Goal: Task Accomplishment & Management: Complete application form

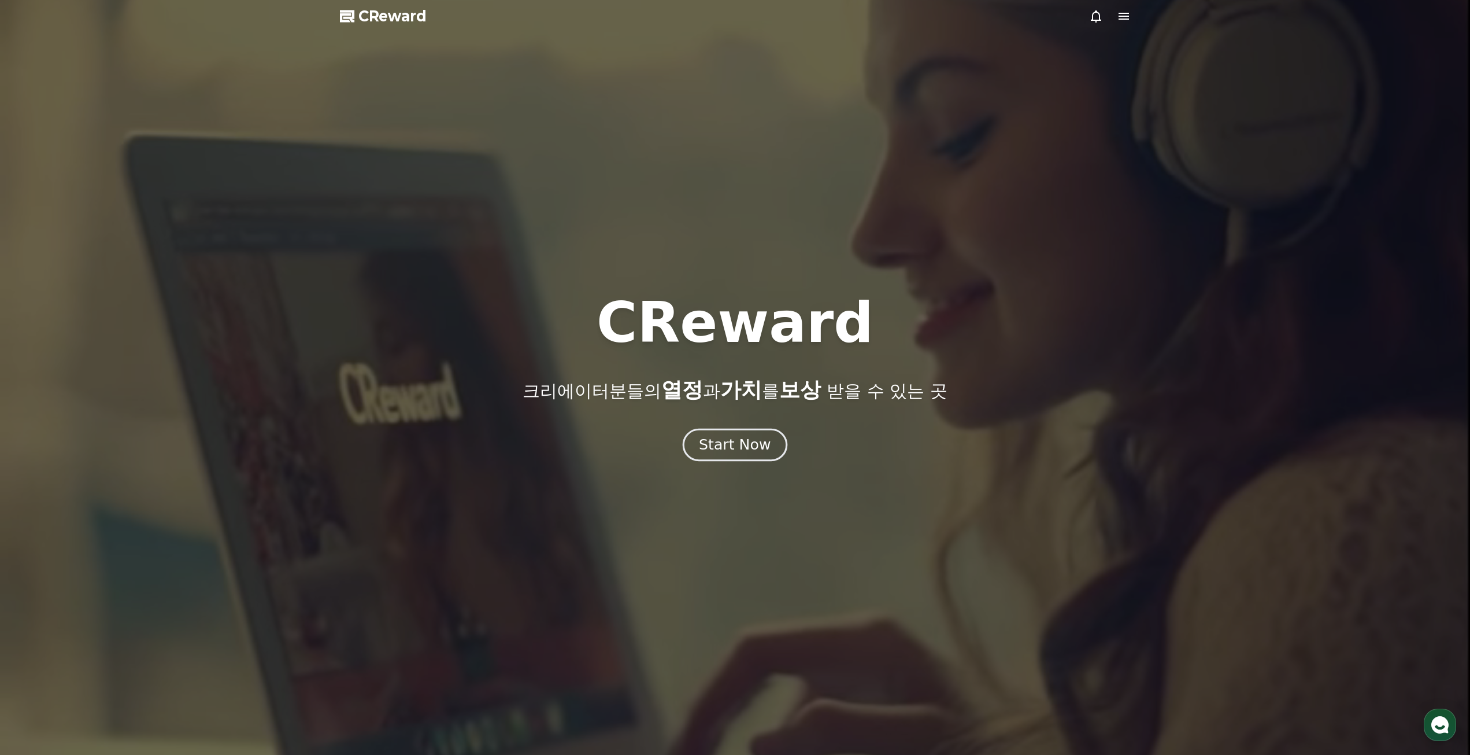
click at [738, 445] on div "Start Now" at bounding box center [735, 445] width 72 height 20
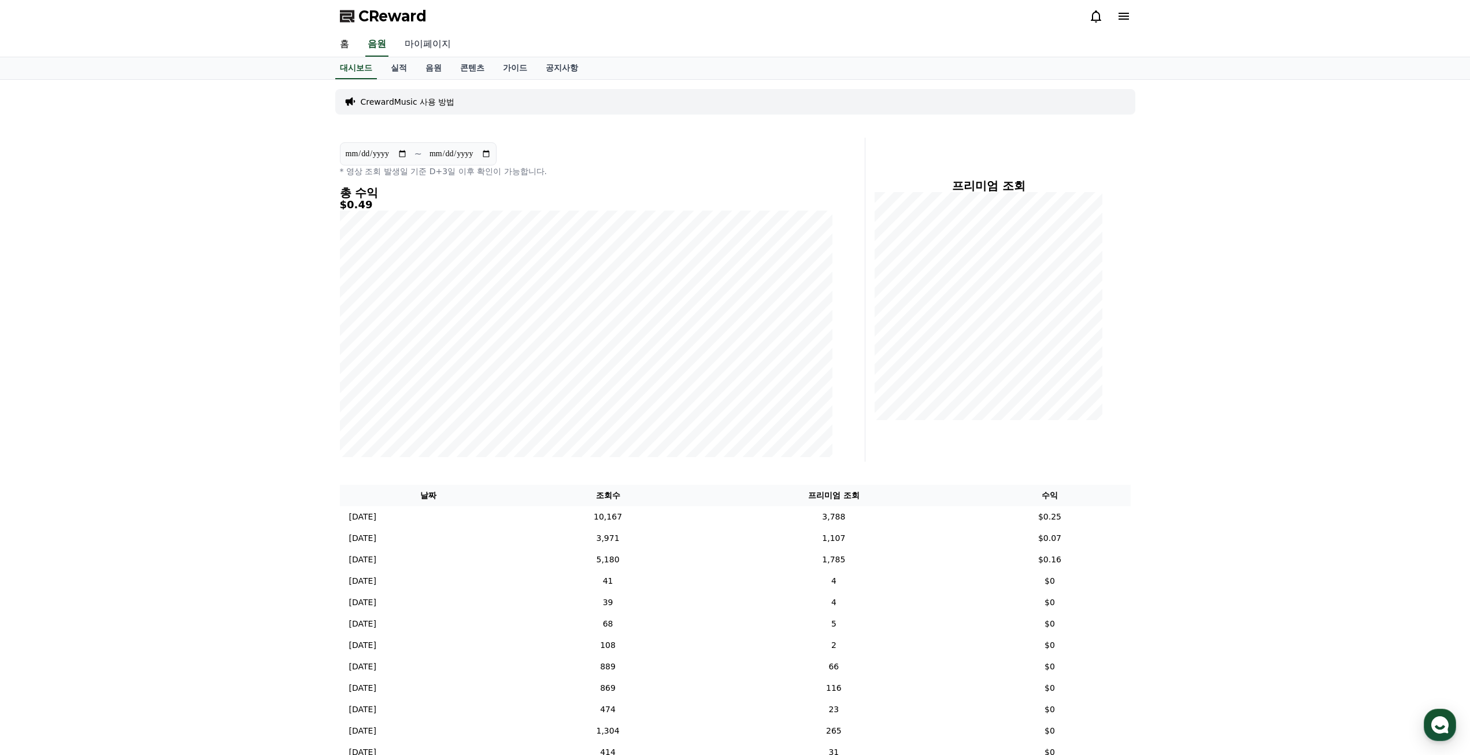
click at [426, 49] on link "마이페이지" at bounding box center [428, 44] width 65 height 24
select select "**********"
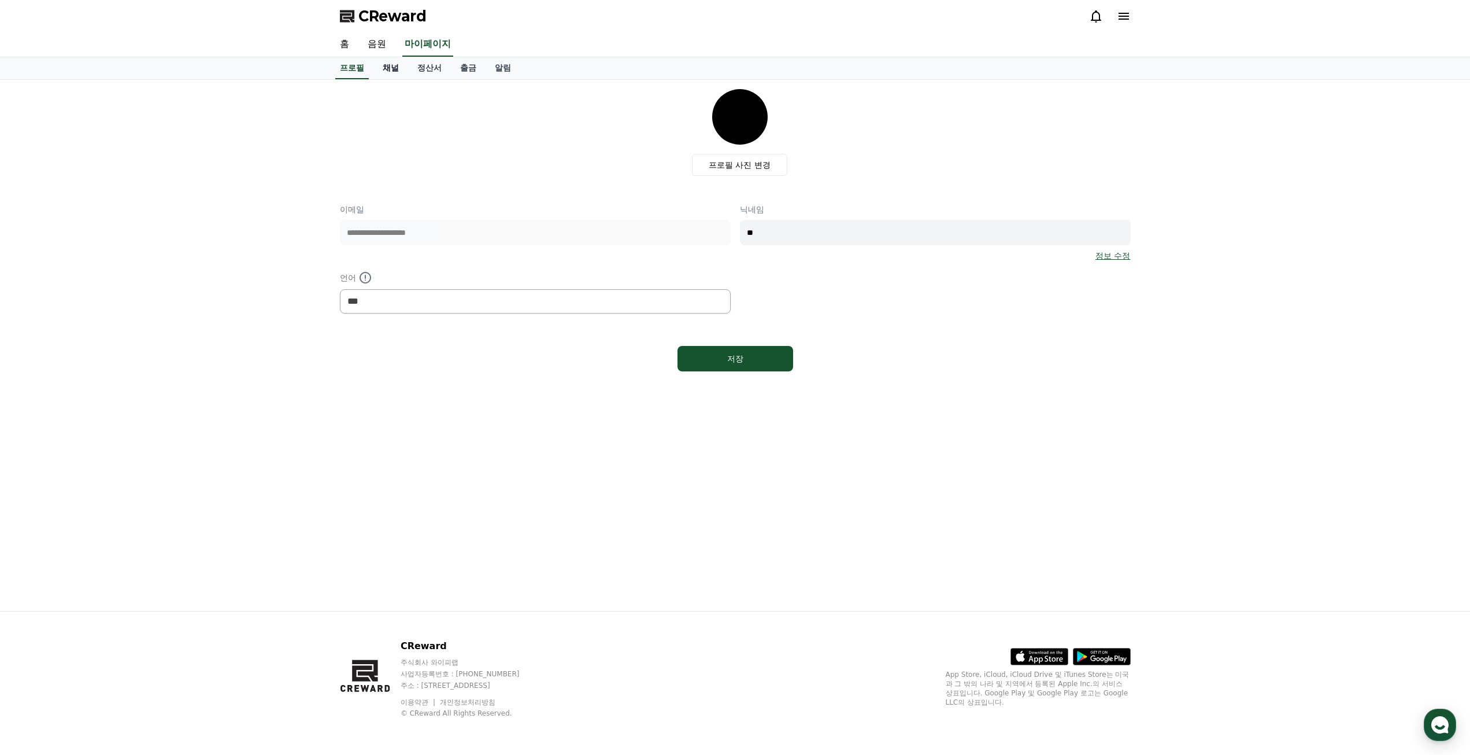
click at [390, 65] on link "채널" at bounding box center [391, 68] width 35 height 22
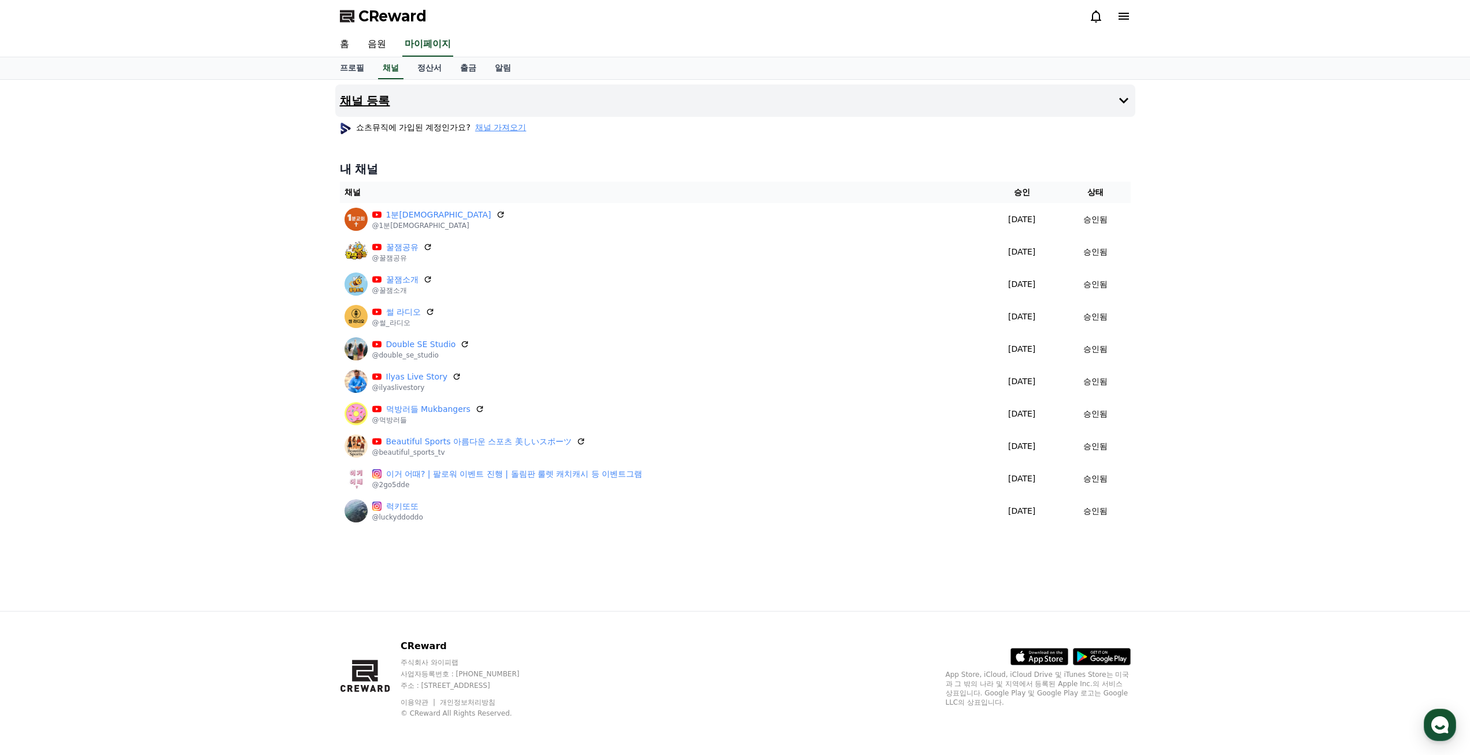
click at [407, 108] on button "채널 등록" at bounding box center [735, 100] width 800 height 32
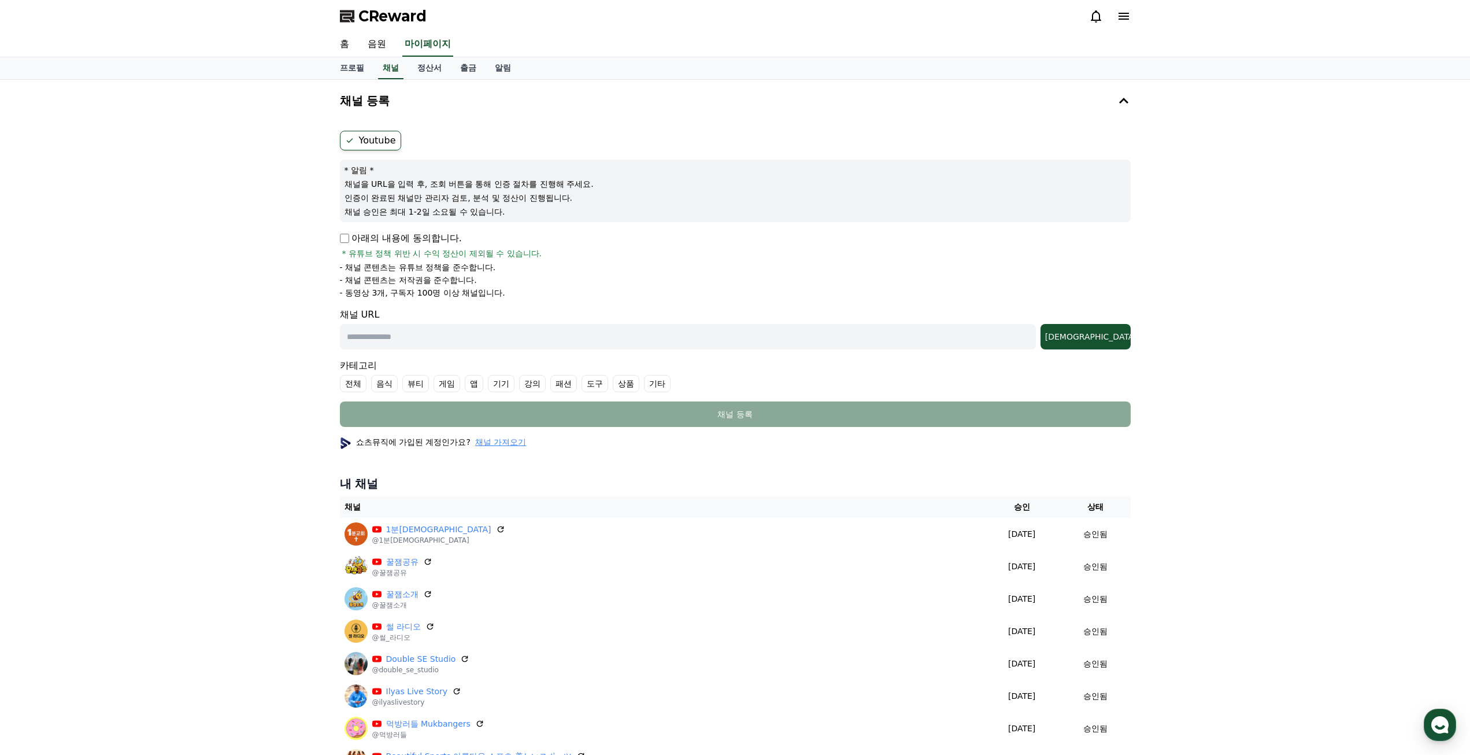
click at [433, 326] on input "text" at bounding box center [688, 336] width 696 height 25
paste input "**********"
type input "**********"
click at [1111, 339] on div "조회" at bounding box center [1085, 337] width 81 height 12
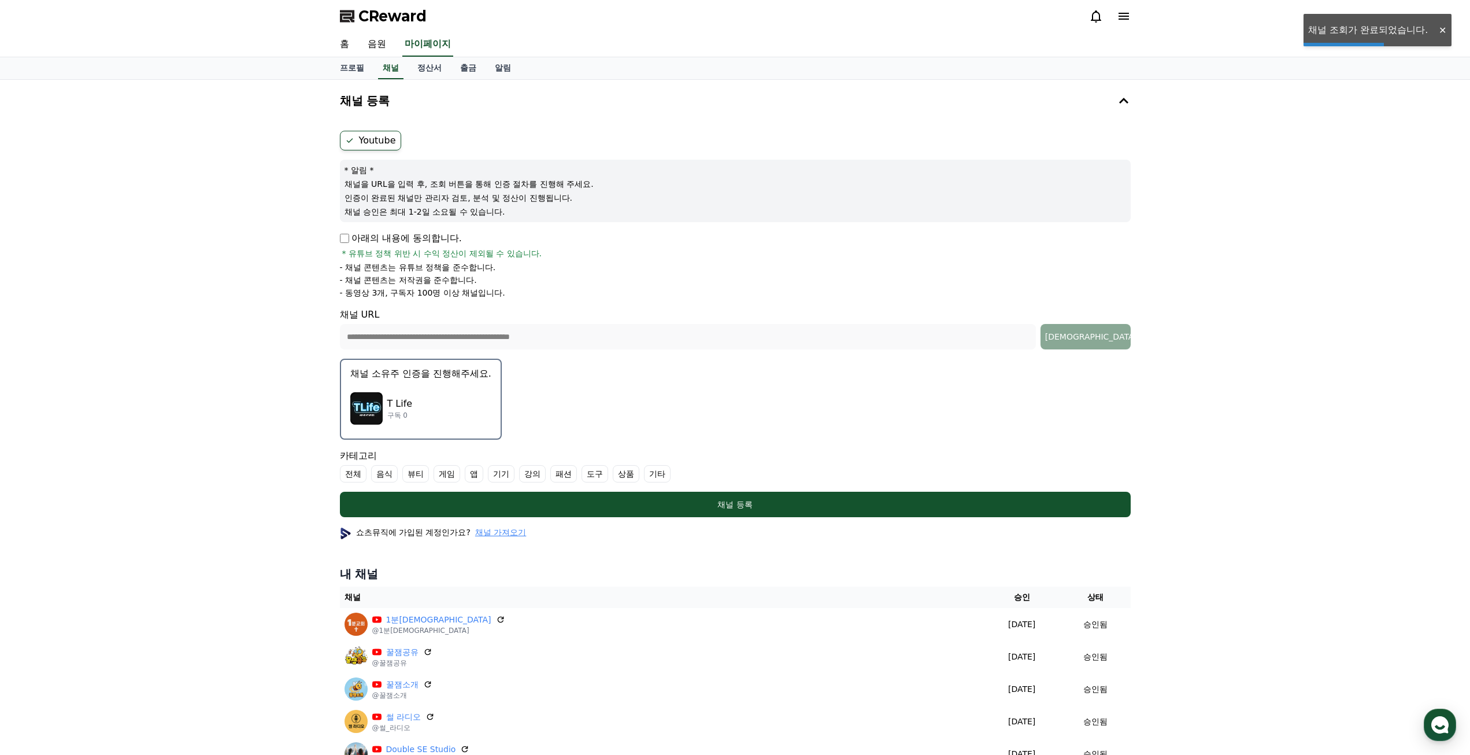
click at [653, 469] on label "기타" at bounding box center [657, 473] width 27 height 17
click at [402, 69] on link "채널" at bounding box center [390, 68] width 25 height 22
click at [452, 415] on div "T Life 구독 0" at bounding box center [420, 408] width 141 height 46
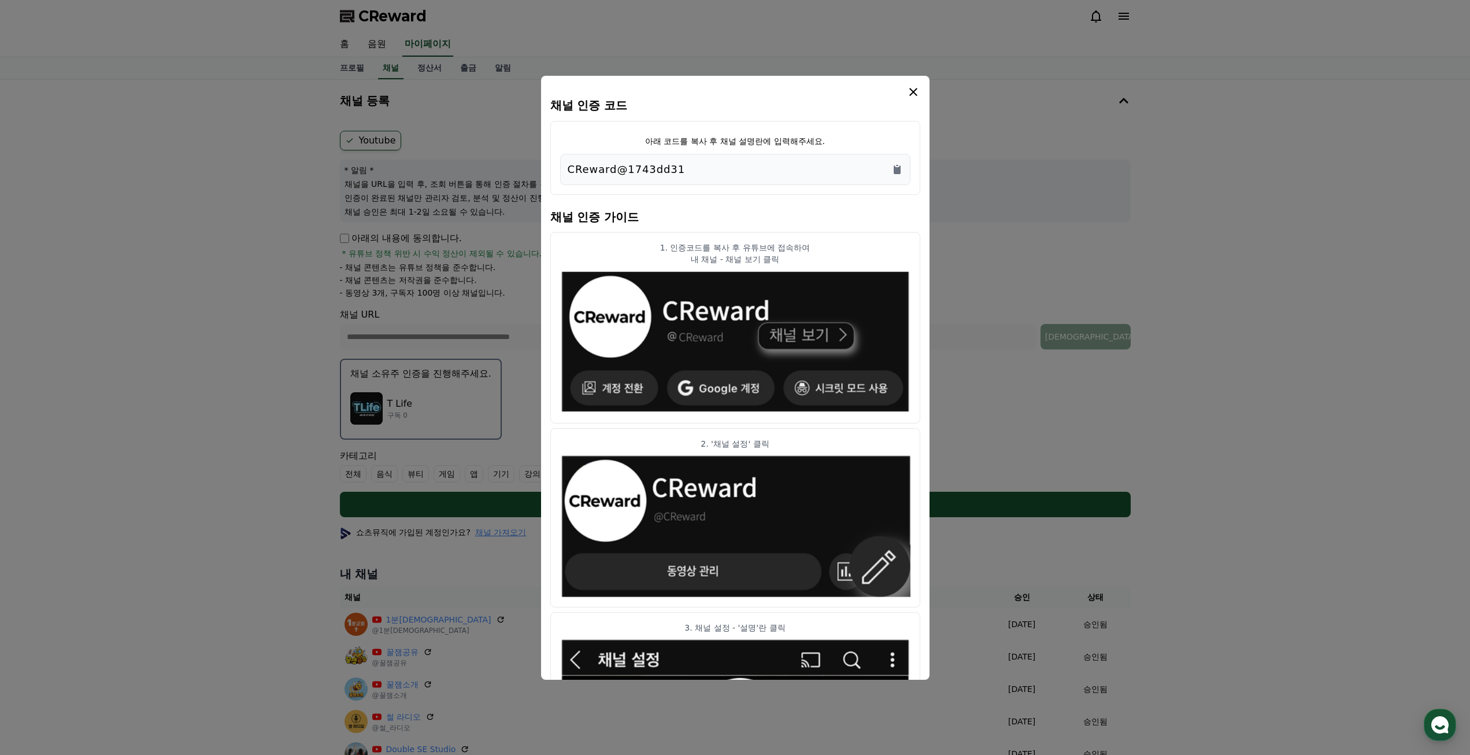
click at [899, 176] on div "CReward@1743dd31" at bounding box center [735, 169] width 335 height 16
click at [895, 165] on icon "Copy to clipboard" at bounding box center [898, 170] width 12 height 12
click at [911, 88] on icon "modal" at bounding box center [914, 92] width 14 height 14
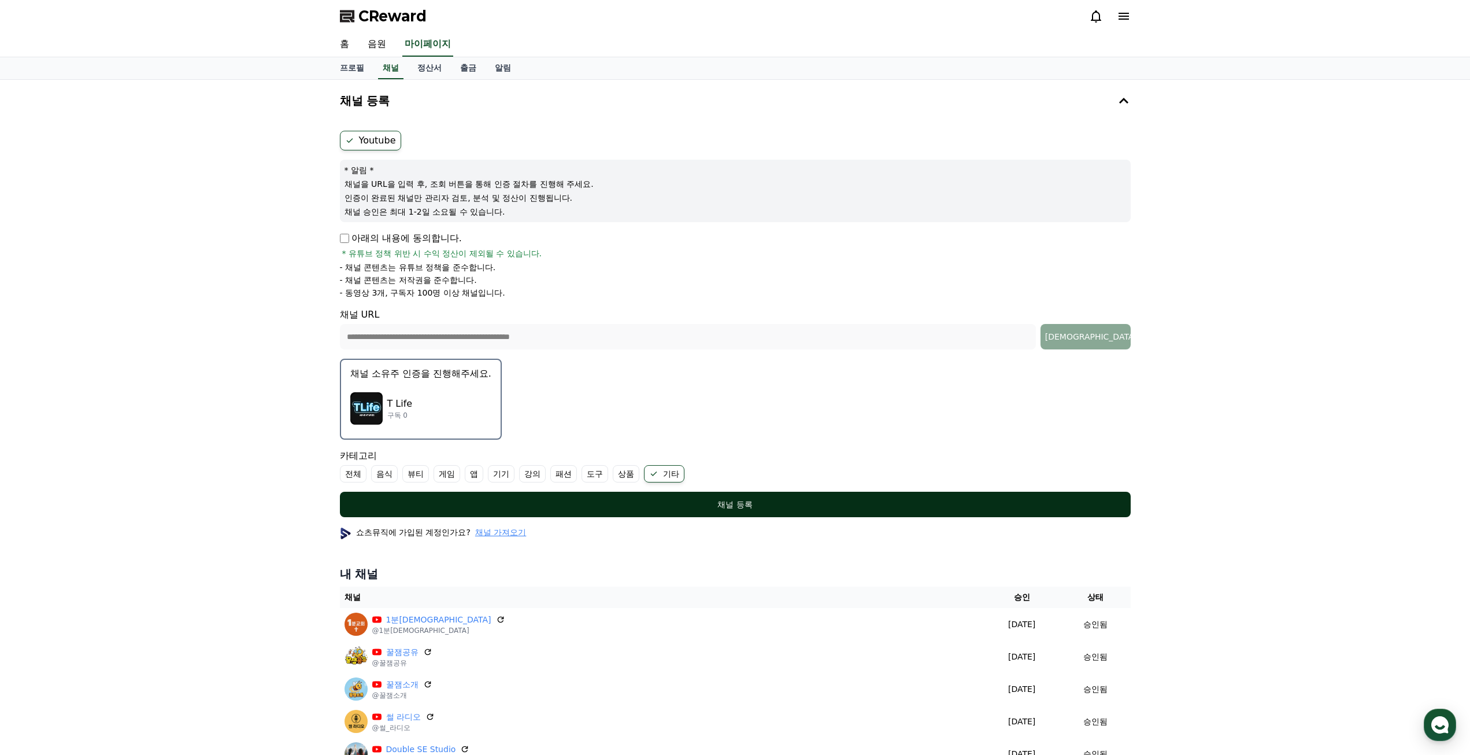
click at [801, 507] on div "채널 등록" at bounding box center [735, 504] width 745 height 12
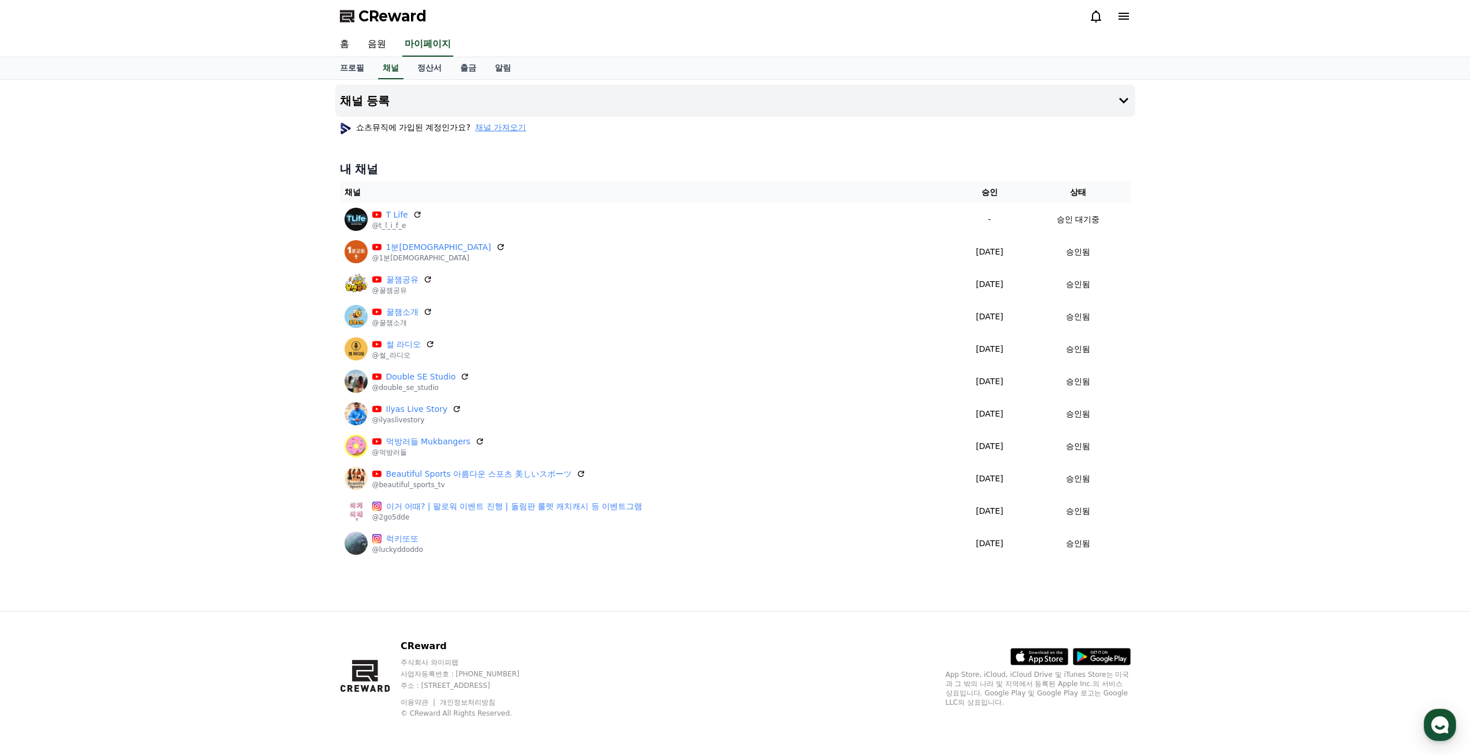
click at [220, 320] on div "채널 등록 쇼츠뮤직에 가입된 계정인가요? 채널 가져오기 내 채널 채널 승인 상태 T Life @t_l_i_f_e - 승인 대기중 1분교회 @1…" at bounding box center [735, 345] width 1470 height 531
click at [499, 95] on button "채널 등록" at bounding box center [735, 100] width 800 height 32
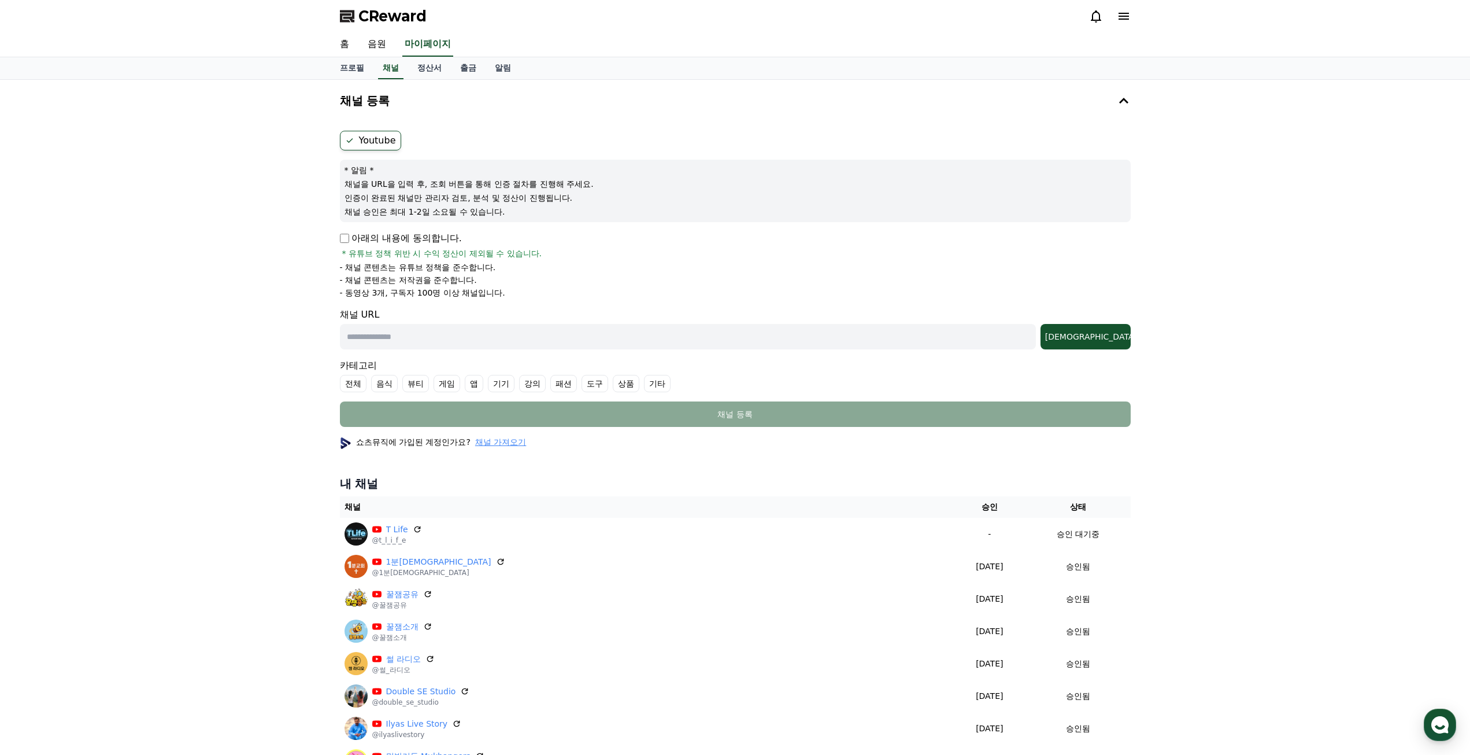
click at [383, 238] on p "아래의 내용에 동의합니다." at bounding box center [401, 238] width 122 height 14
click at [448, 329] on input "text" at bounding box center [688, 336] width 696 height 25
paste input "**********"
type input "**********"
click at [663, 382] on label "기타" at bounding box center [657, 383] width 27 height 17
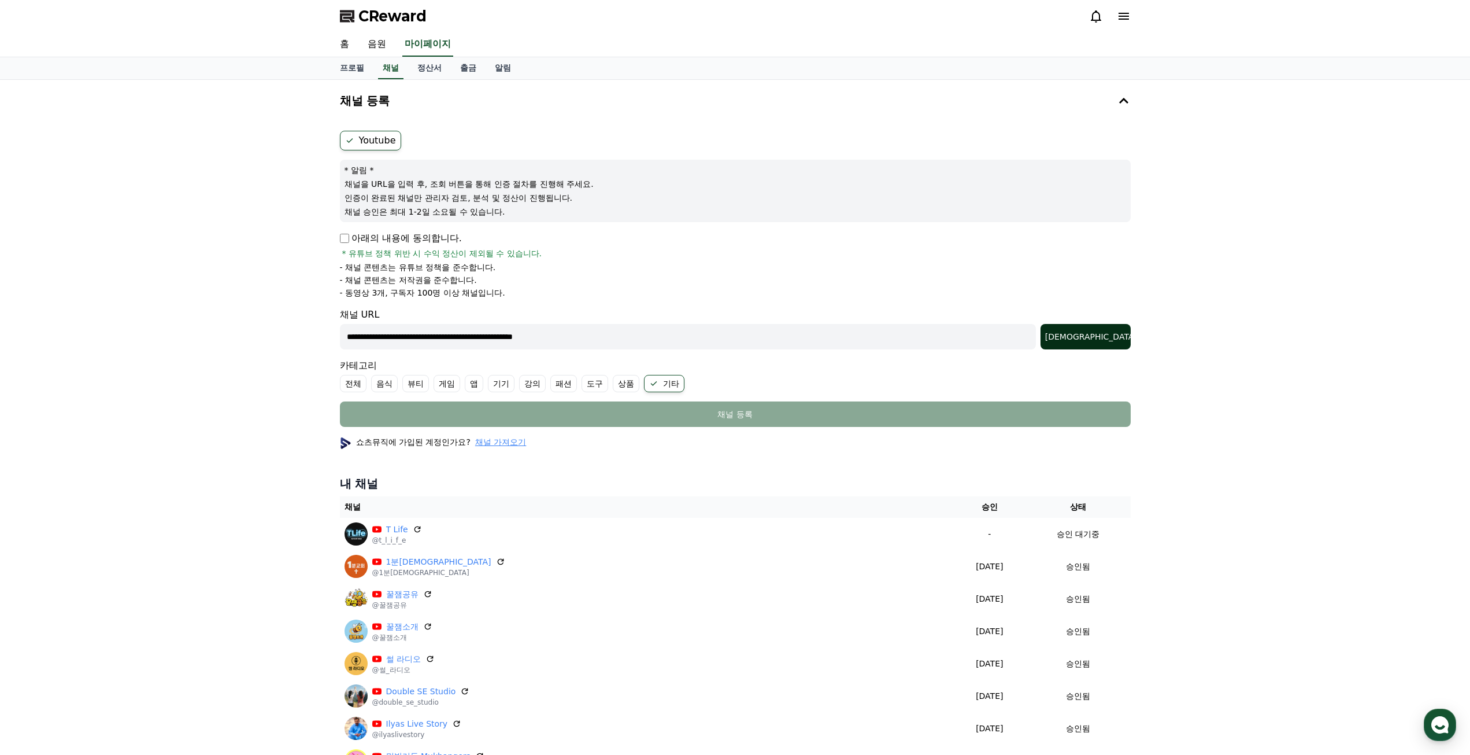
click at [1118, 338] on div "[DEMOGRAPHIC_DATA]" at bounding box center [1085, 337] width 81 height 12
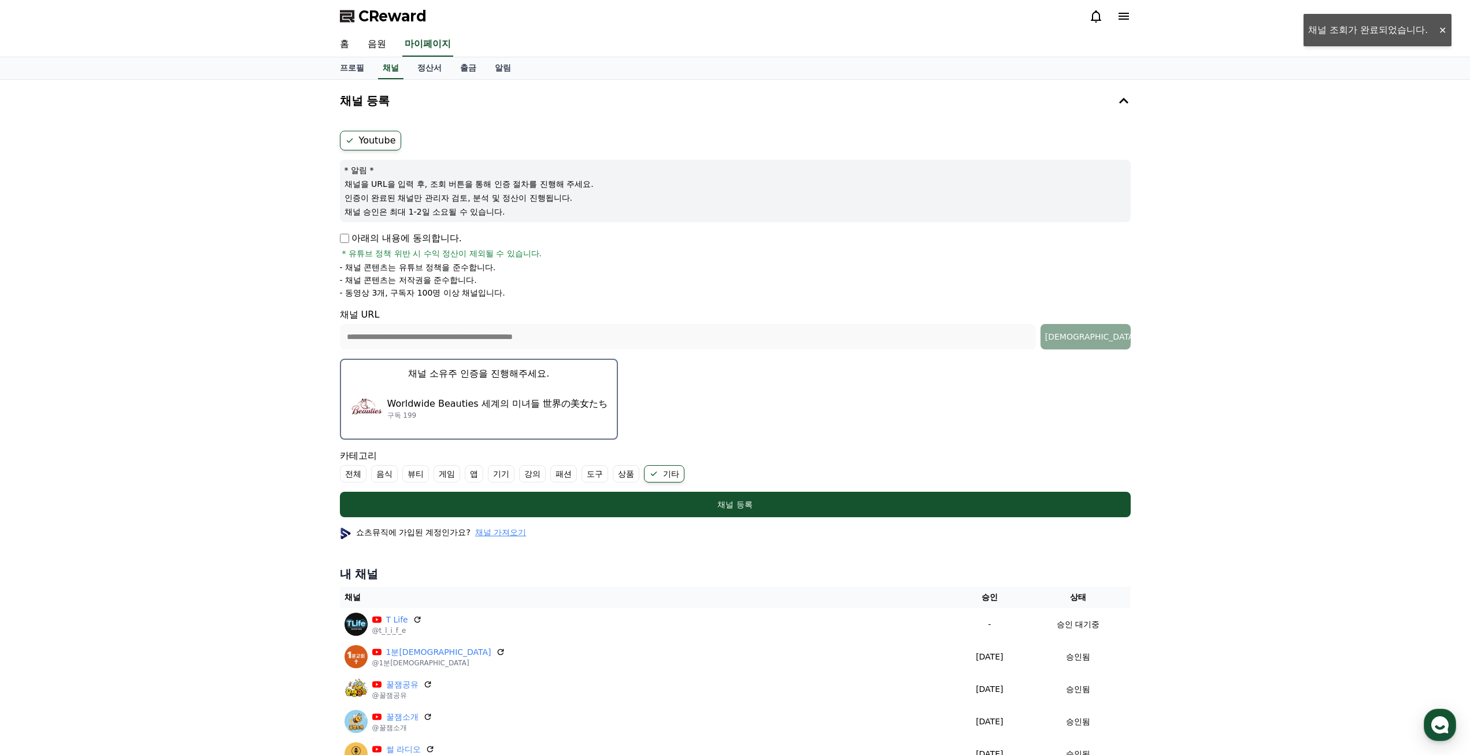
click at [546, 407] on p "Worldwide Beauties 세계의 미녀들 世界の美女たち" at bounding box center [497, 404] width 220 height 14
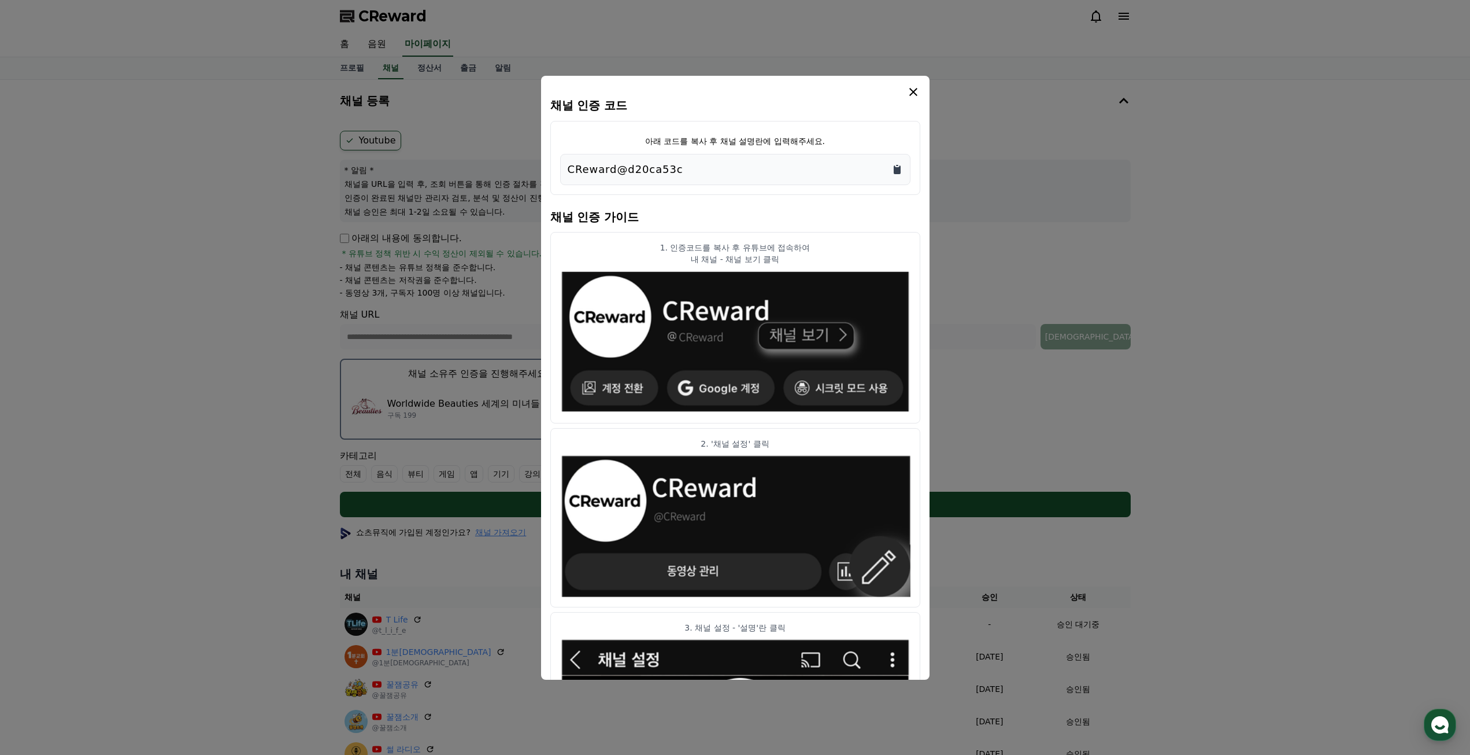
click at [894, 169] on icon "Copy to clipboard" at bounding box center [897, 169] width 7 height 9
click at [913, 88] on icon "modal" at bounding box center [914, 92] width 14 height 14
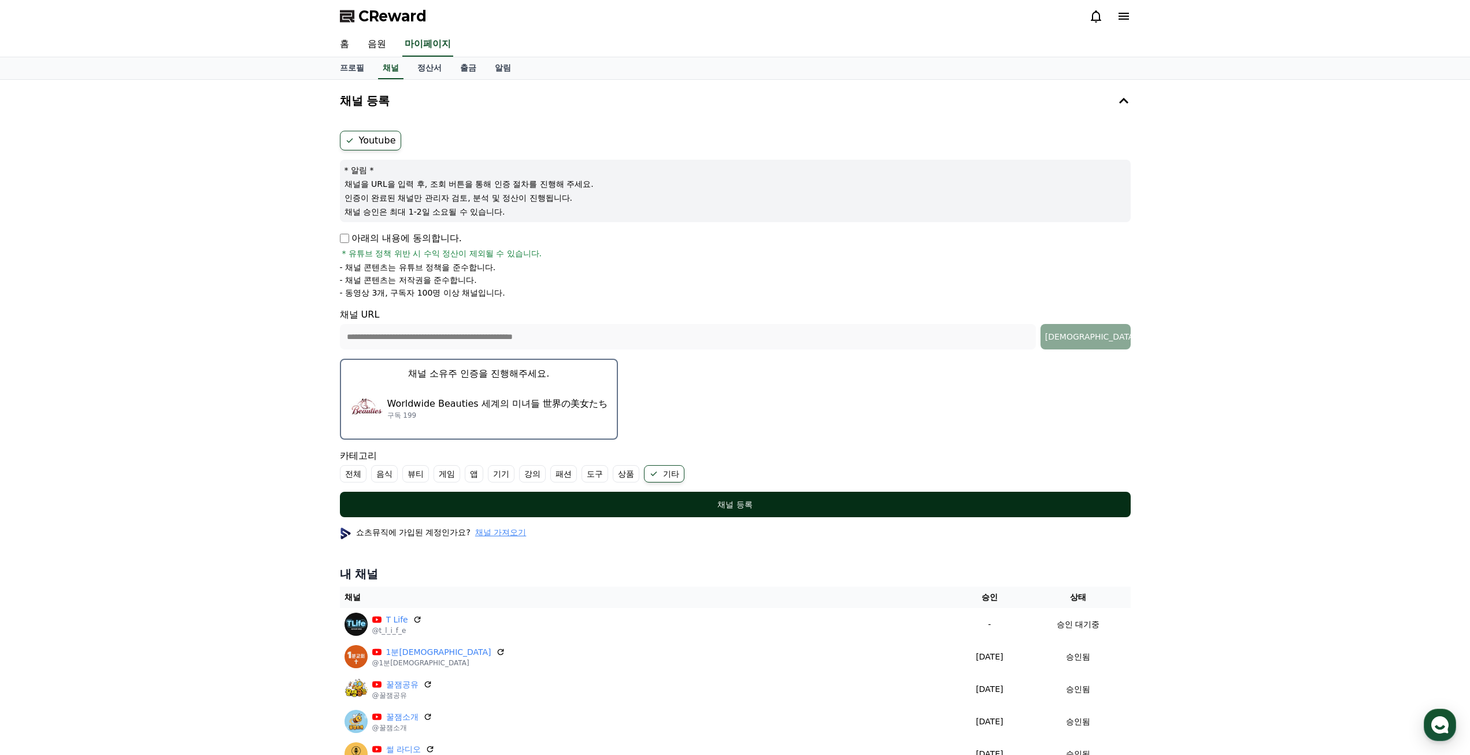
click at [751, 505] on div "채널 등록" at bounding box center [735, 504] width 745 height 12
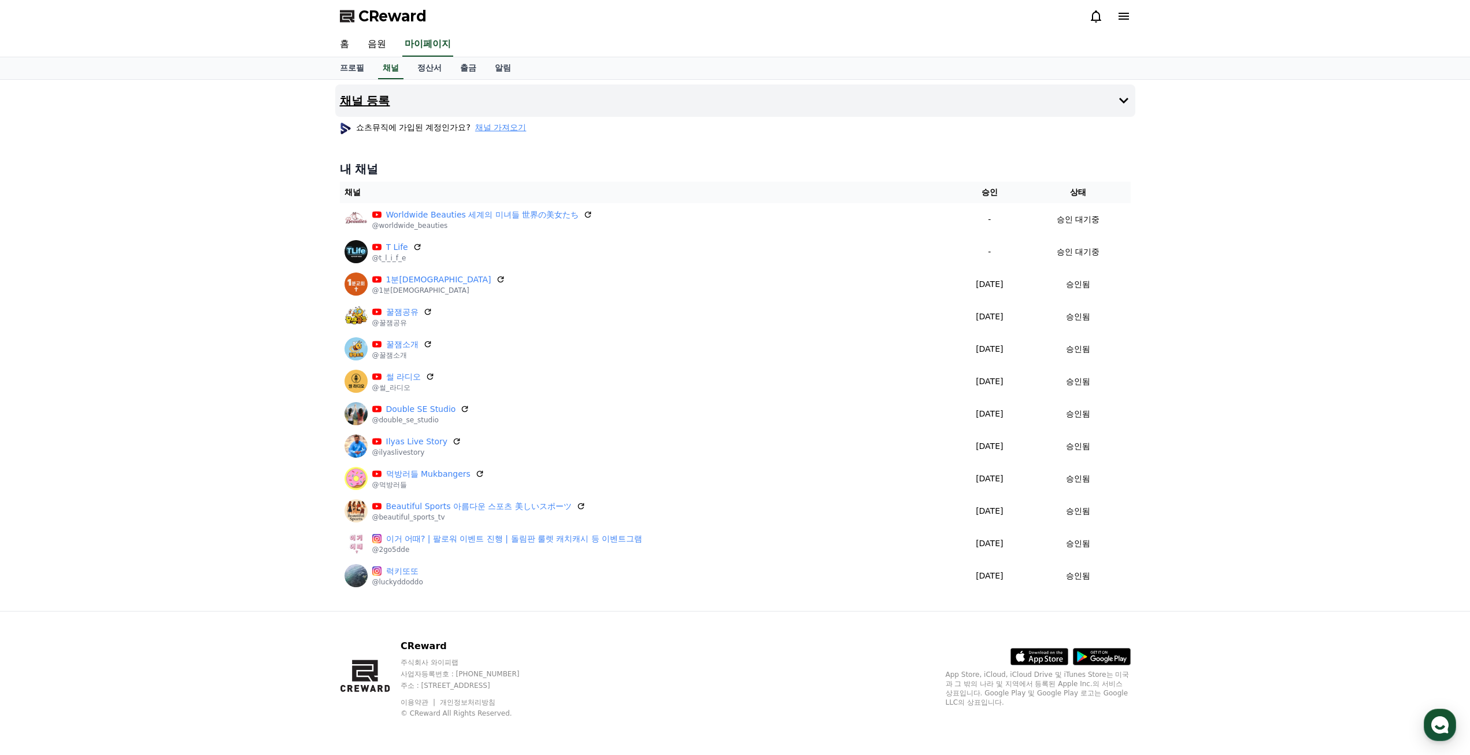
click at [394, 102] on button "채널 등록" at bounding box center [735, 100] width 800 height 32
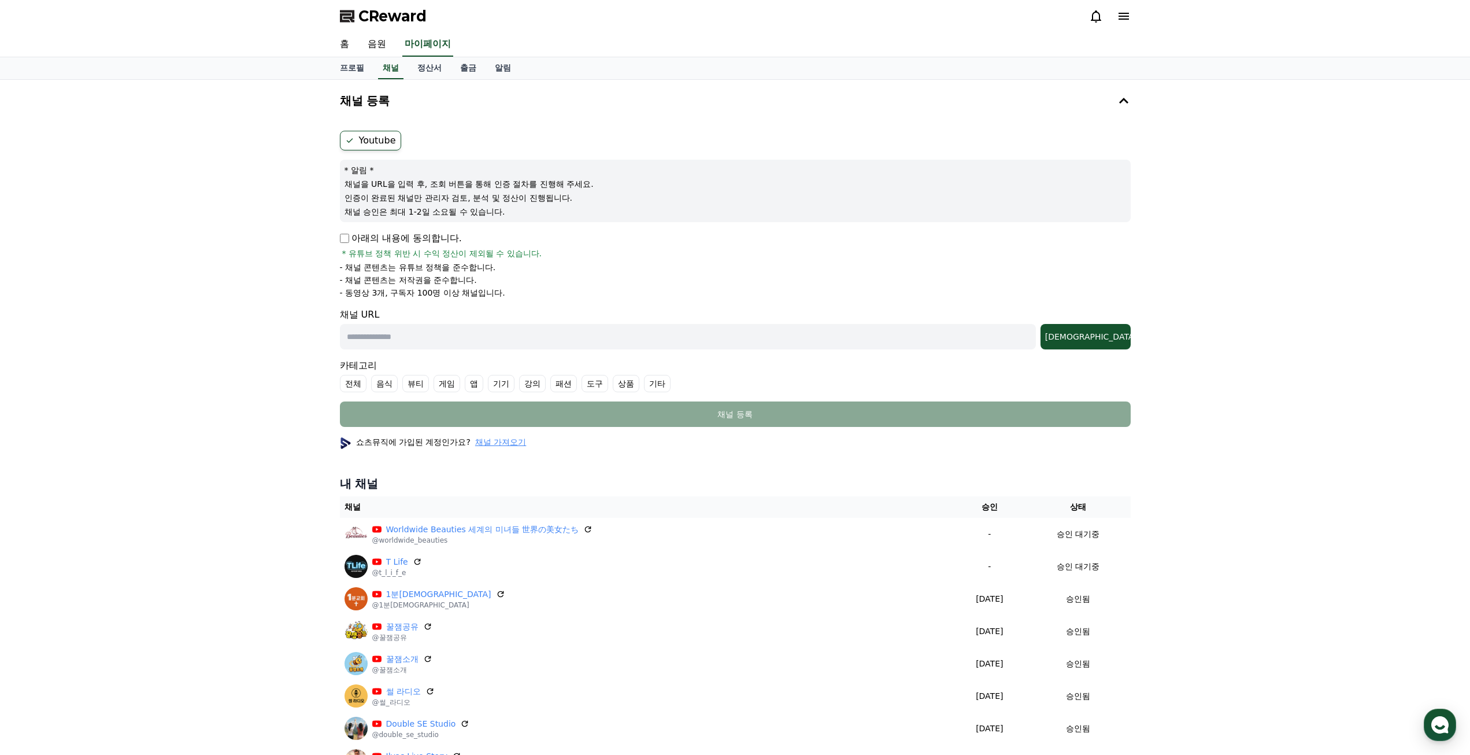
click at [363, 238] on p "아래의 내용에 동의합니다." at bounding box center [401, 238] width 122 height 14
click at [651, 394] on form "Youtube * 알림 * 채널을 URL을 입력 후, 조회 버튼을 통해 인증 절차를 진행해 주세요. 인증이 완료된 채널만 관리자 검토, 분석 …" at bounding box center [735, 279] width 791 height 296
drag, startPoint x: 655, startPoint y: 378, endPoint x: 660, endPoint y: 355, distance: 23.7
click at [655, 379] on label "기타" at bounding box center [657, 383] width 27 height 17
click at [662, 349] on input "text" at bounding box center [688, 336] width 696 height 25
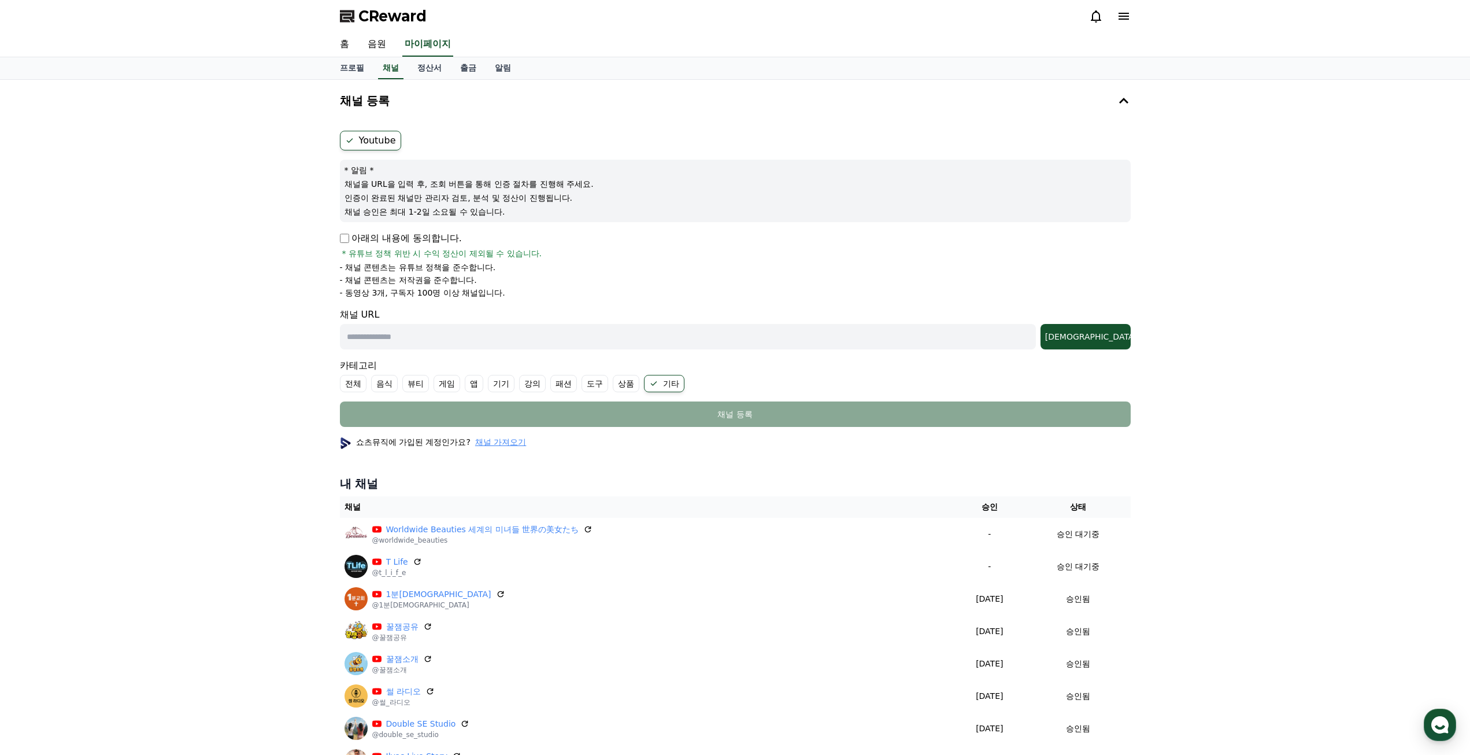
click at [668, 341] on input "text" at bounding box center [688, 336] width 696 height 25
paste input "**********"
type input "**********"
click at [1143, 334] on div "**********" at bounding box center [735, 498] width 1470 height 836
click at [1117, 331] on div "조회" at bounding box center [1085, 337] width 81 height 12
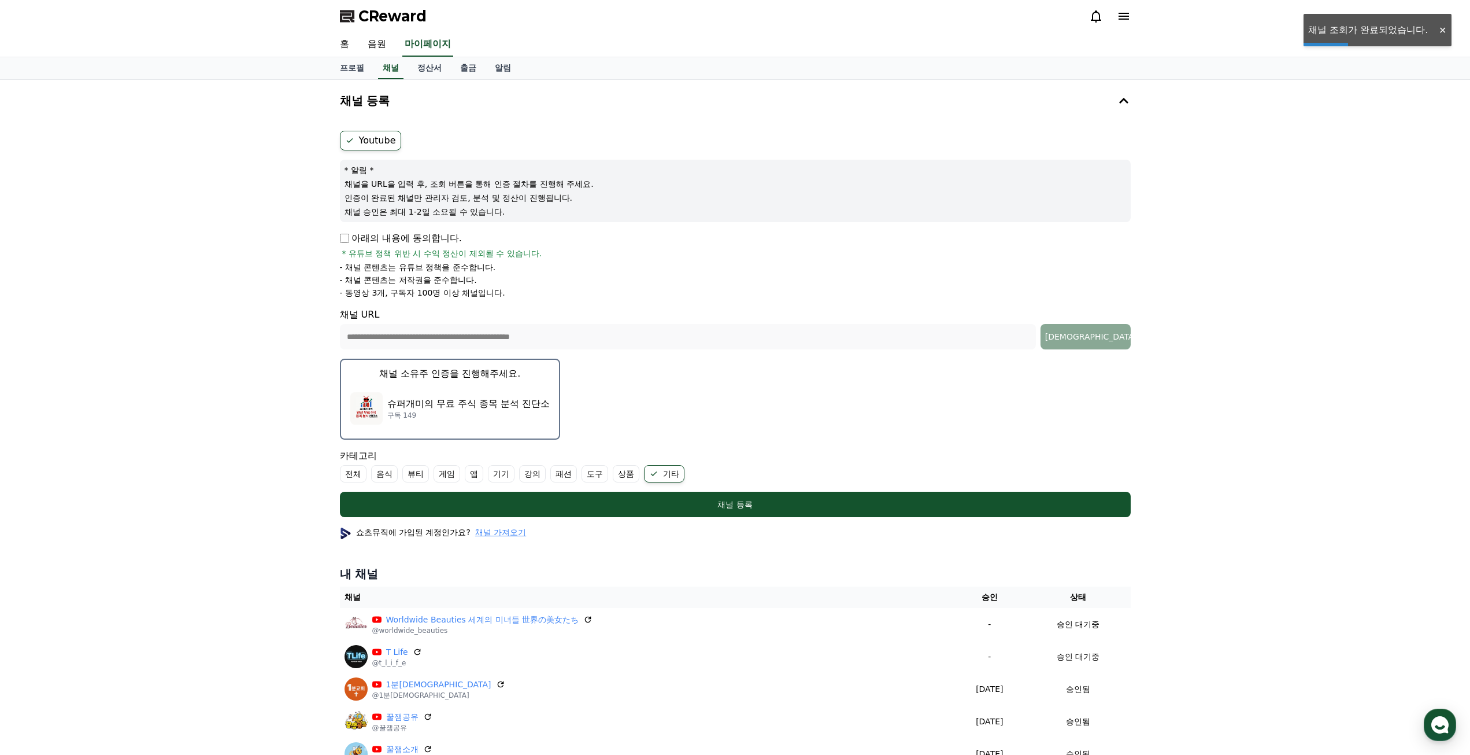
click at [491, 395] on div "슈퍼개미의 무료 주식 종목 분석 진단소 구독 149" at bounding box center [449, 408] width 199 height 46
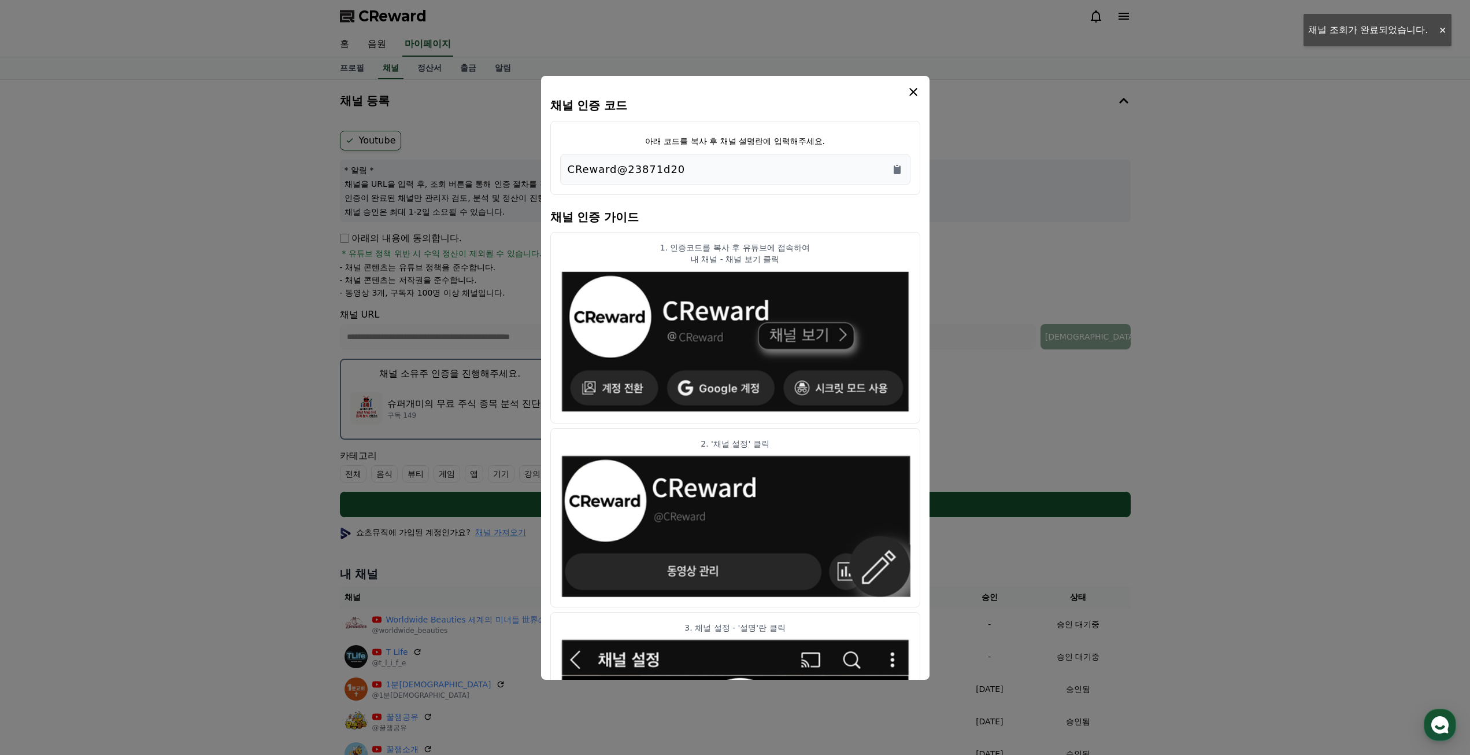
click at [898, 178] on div "CReward@23871d20" at bounding box center [735, 169] width 350 height 31
click at [899, 167] on icon "Copy to clipboard" at bounding box center [897, 169] width 7 height 9
click at [917, 86] on icon "modal" at bounding box center [914, 92] width 14 height 14
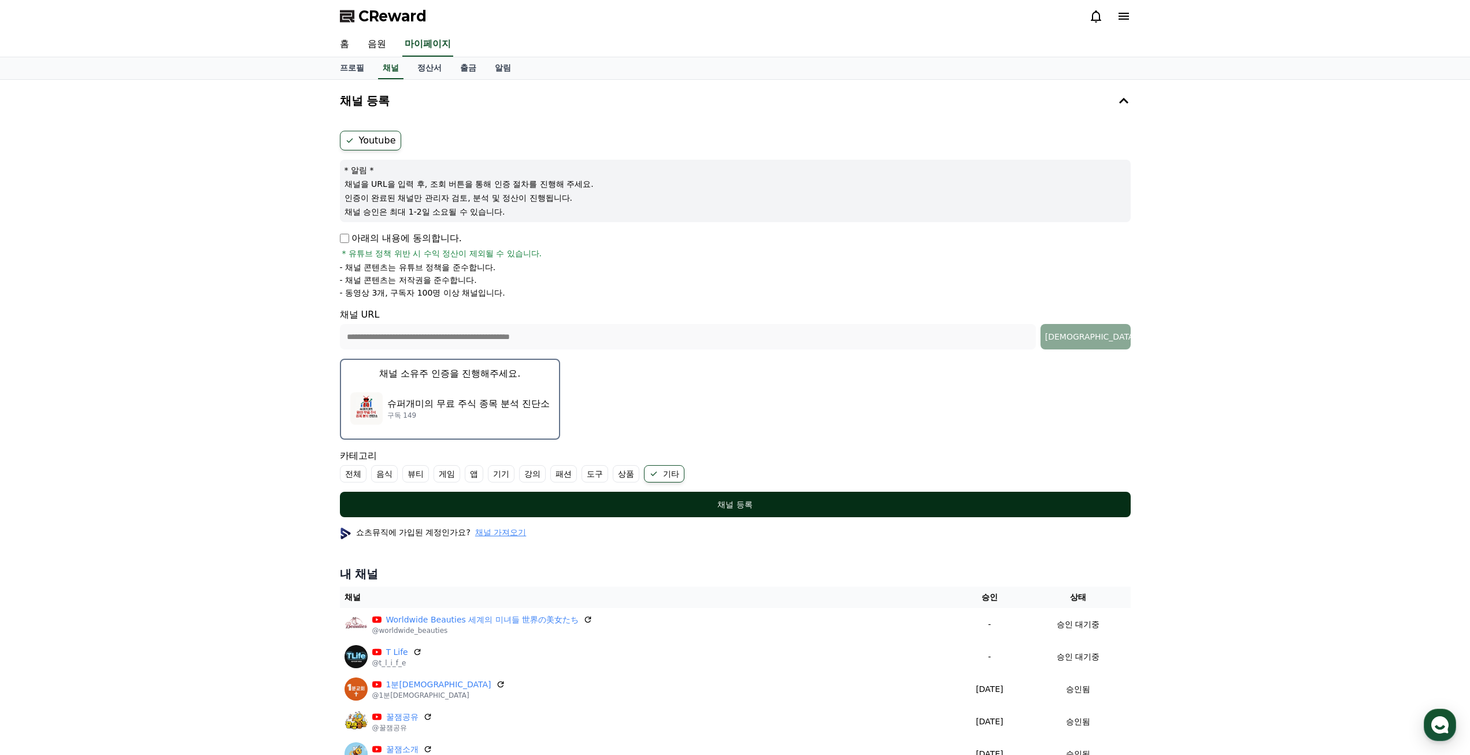
click at [729, 501] on div "채널 등록" at bounding box center [735, 504] width 745 height 12
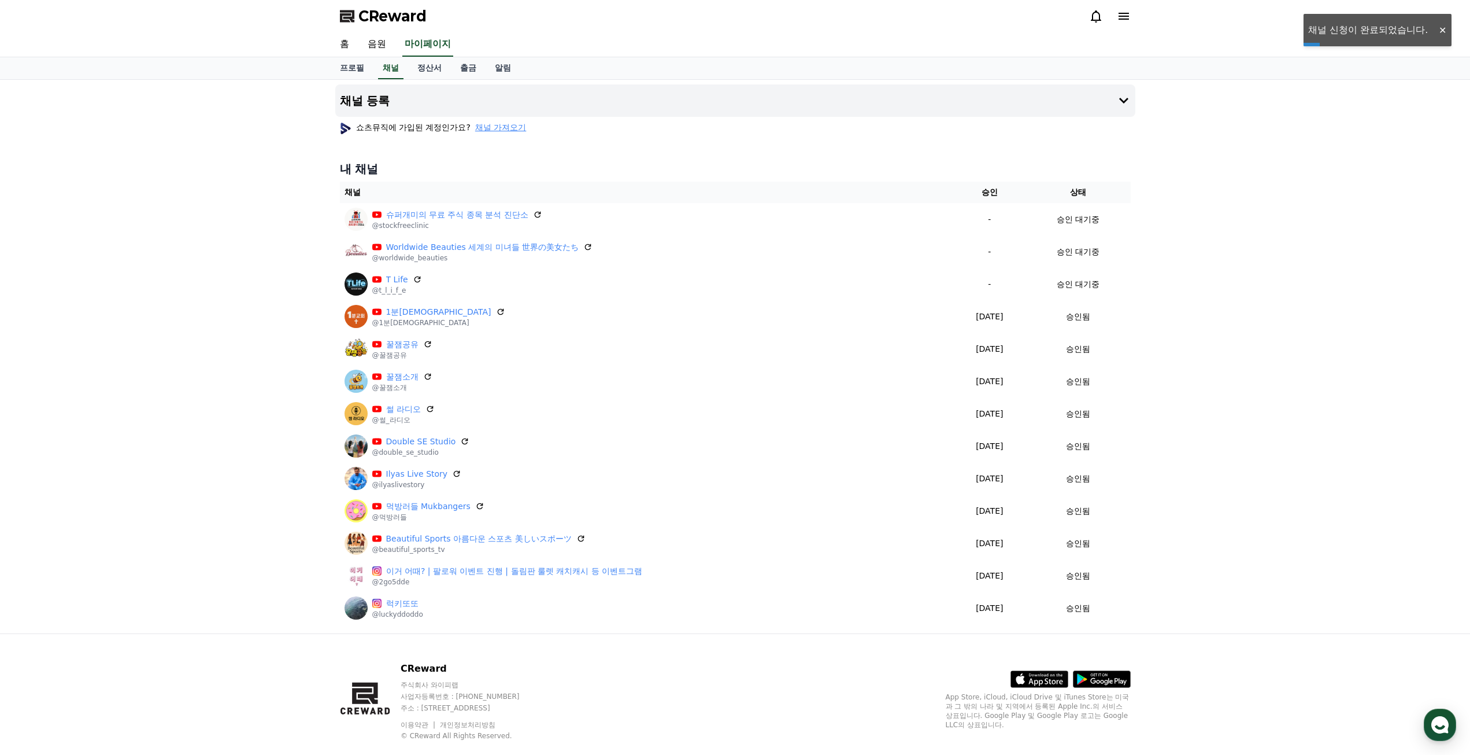
click at [162, 186] on div "채널 등록 쇼츠뮤직에 가입된 계정인가요? 채널 가져오기 내 채널 채널 승인 상태 슈퍼개미의 무료 주식 종목 분석 진단소 @stockfreecl…" at bounding box center [735, 356] width 1470 height 553
click at [391, 103] on button "채널 등록" at bounding box center [735, 100] width 800 height 32
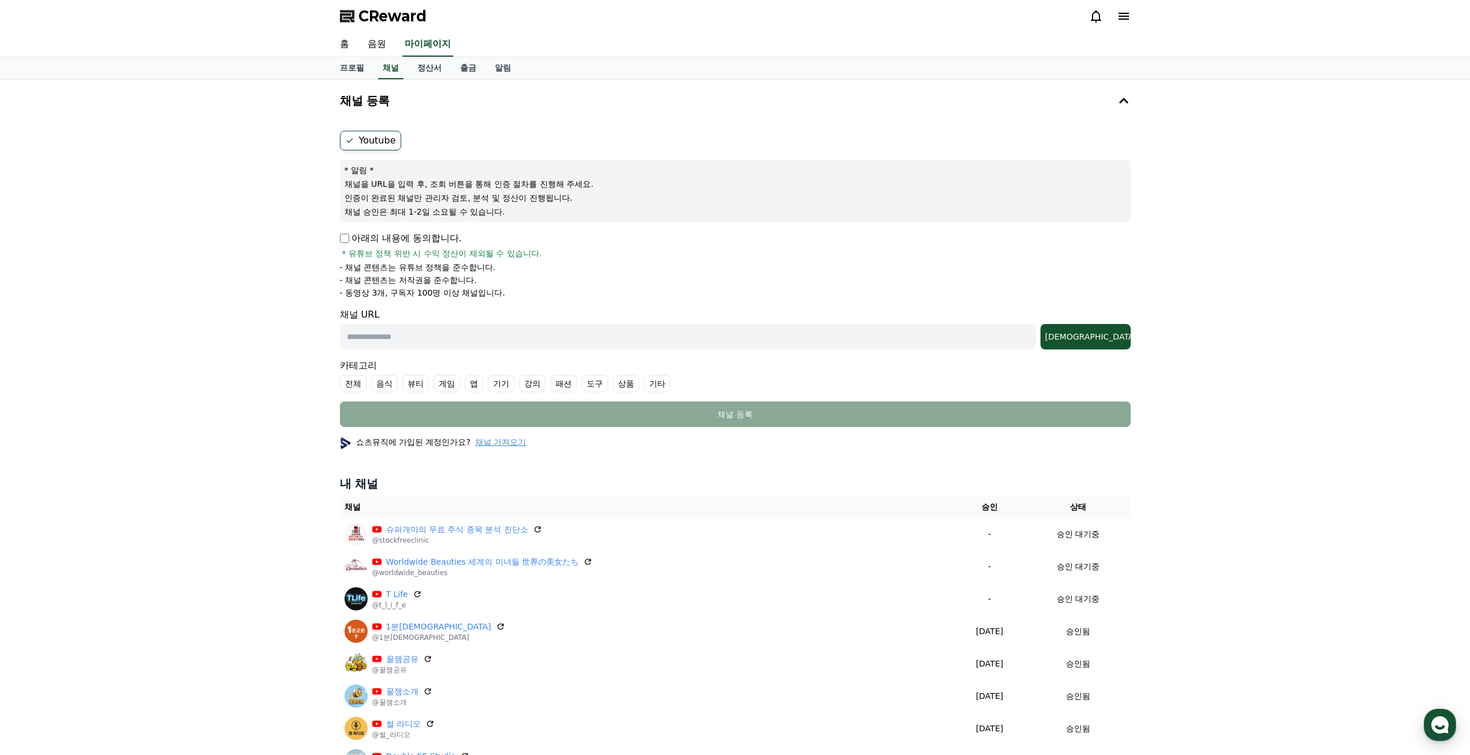
click at [423, 327] on input "text" at bounding box center [688, 336] width 696 height 25
paste input "**********"
type input "**********"
click at [1098, 346] on button "[DEMOGRAPHIC_DATA]" at bounding box center [1086, 336] width 90 height 25
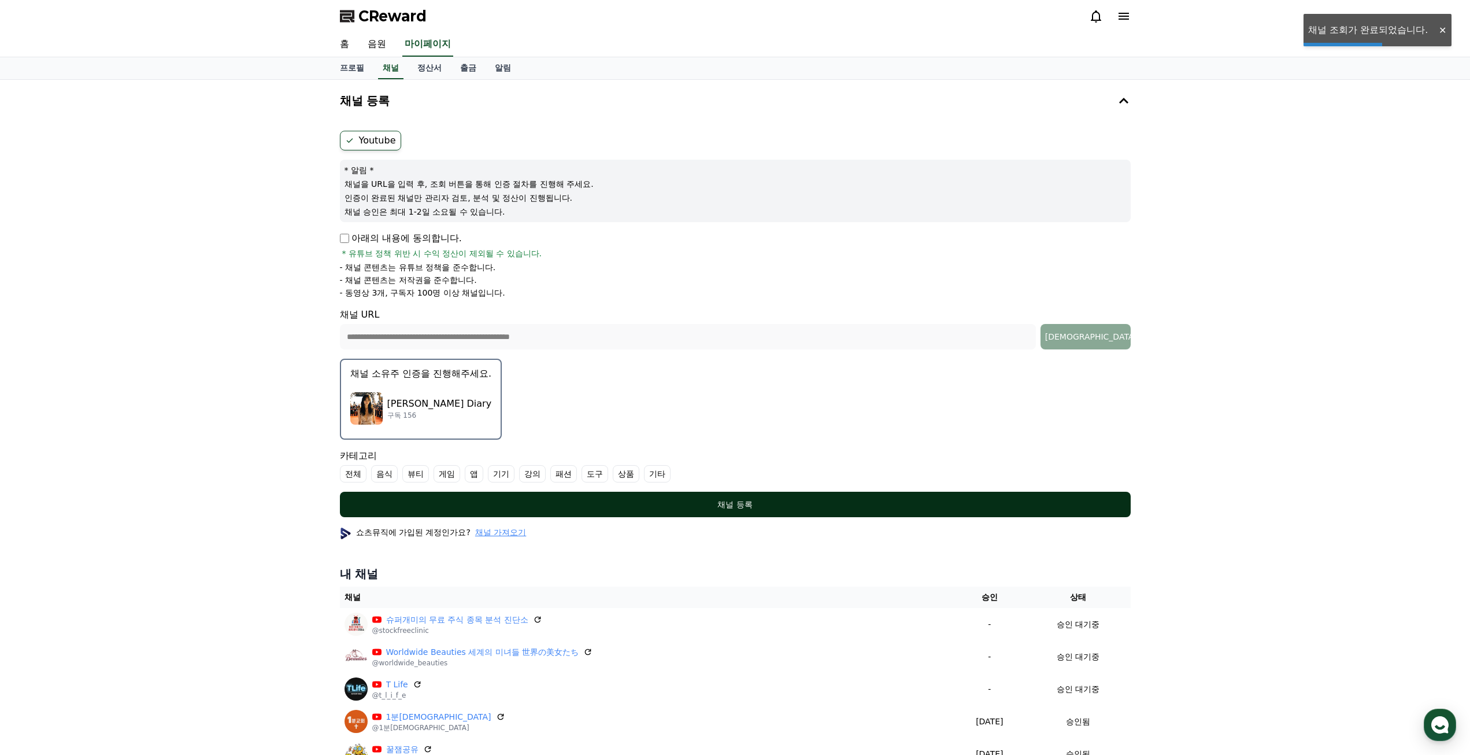
click at [753, 499] on div "채널 등록" at bounding box center [735, 504] width 745 height 12
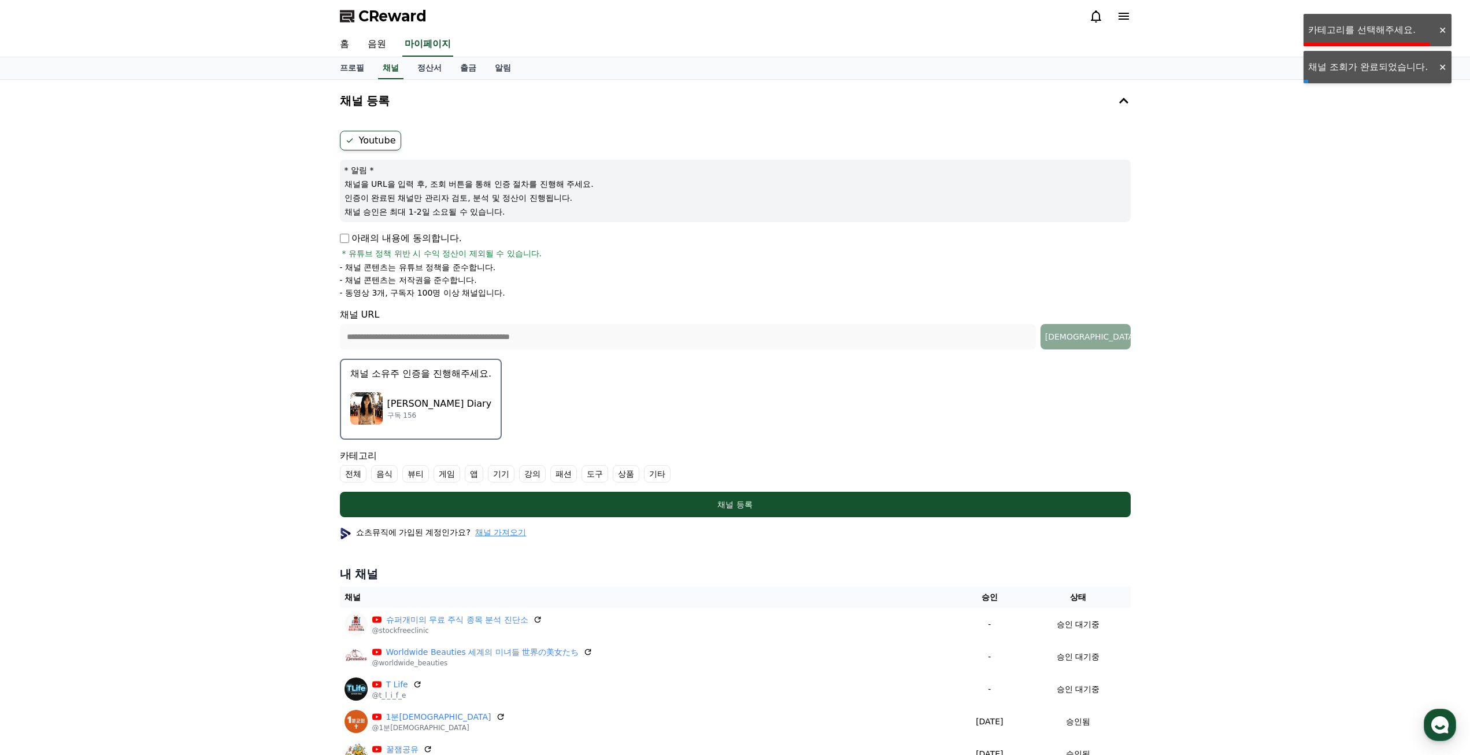
click at [432, 408] on p "Sena's Diary" at bounding box center [439, 404] width 105 height 14
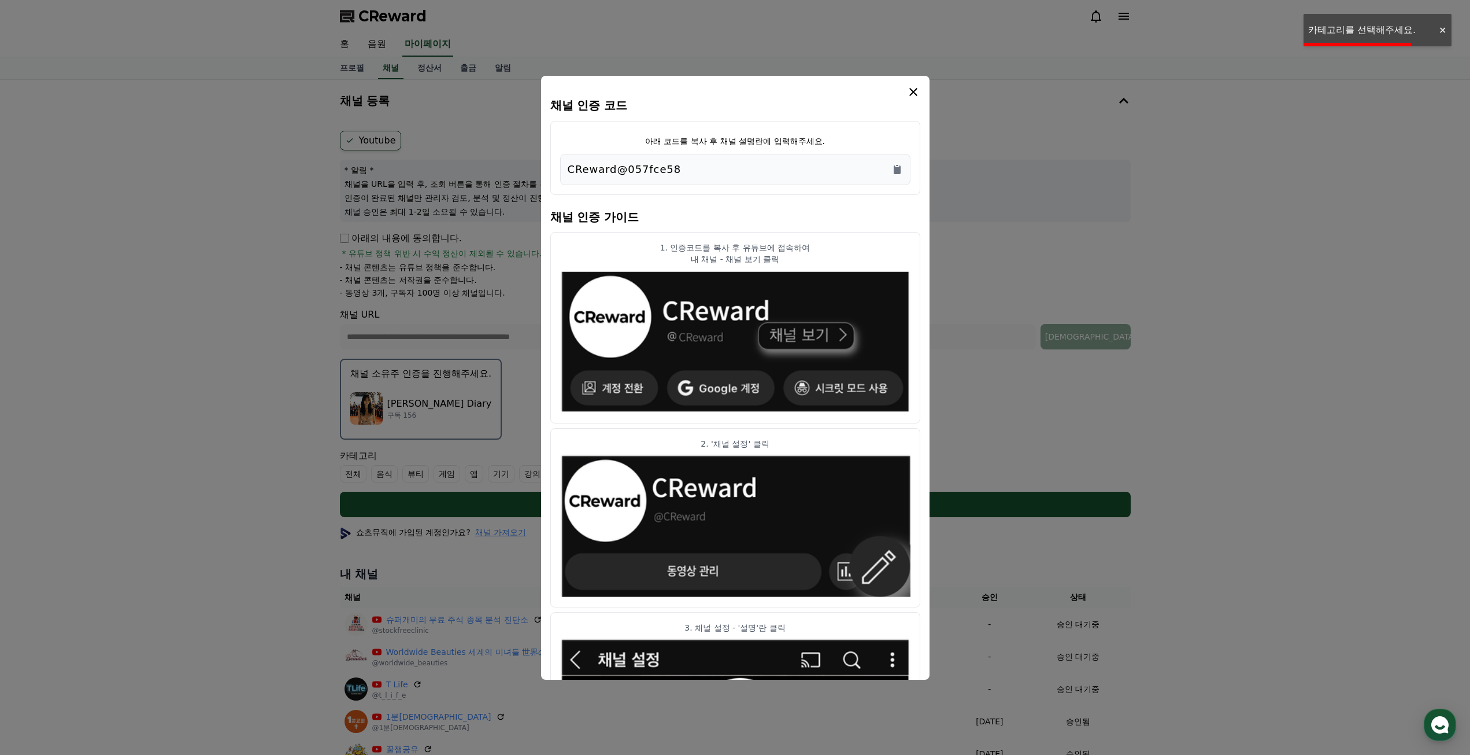
click at [901, 175] on div "CReward@057fce58" at bounding box center [735, 169] width 335 height 16
click at [919, 92] on icon "modal" at bounding box center [914, 92] width 14 height 14
click at [903, 166] on div "CReward@057fce58" at bounding box center [735, 169] width 350 height 31
click at [897, 168] on icon "Copy to clipboard" at bounding box center [897, 169] width 7 height 9
click at [912, 90] on icon "modal" at bounding box center [914, 92] width 8 height 8
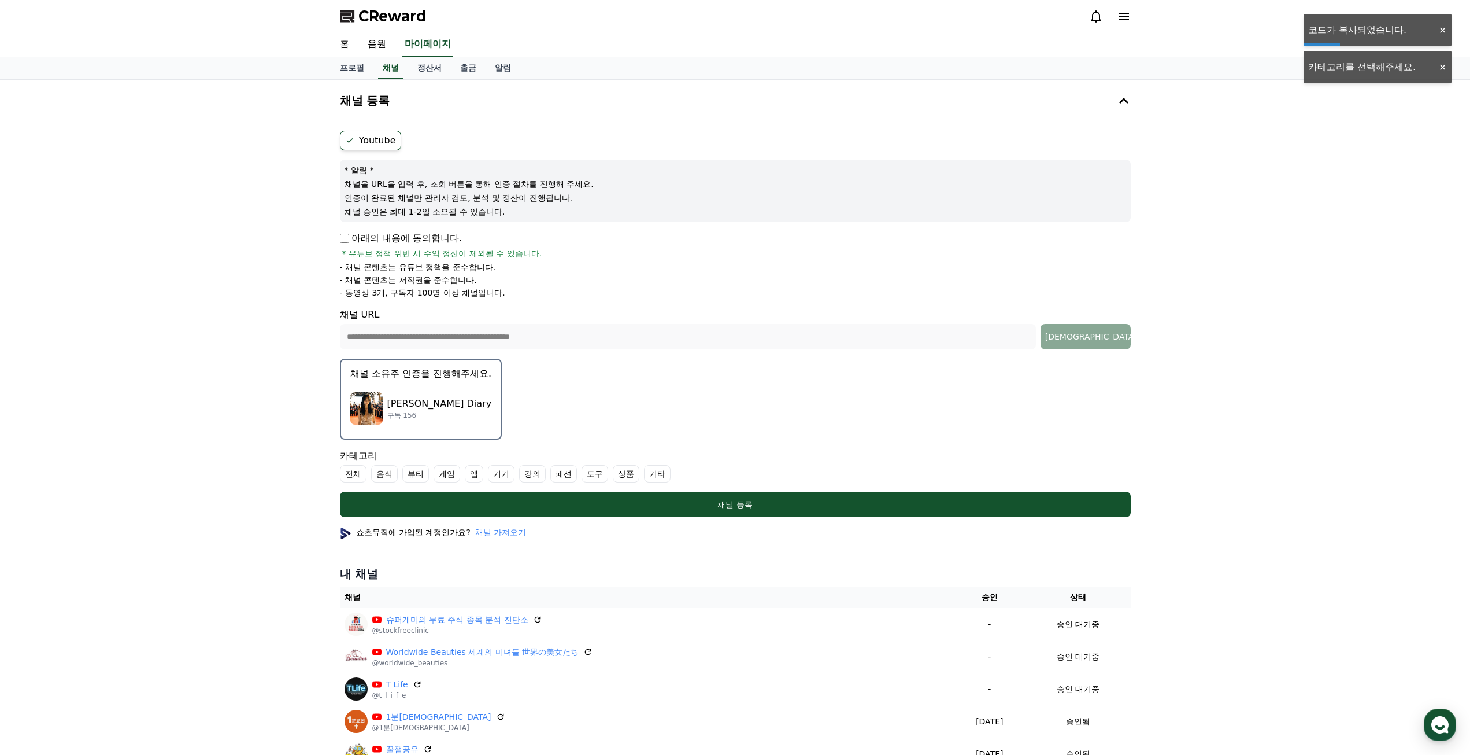
click at [655, 471] on label "기타" at bounding box center [657, 473] width 27 height 17
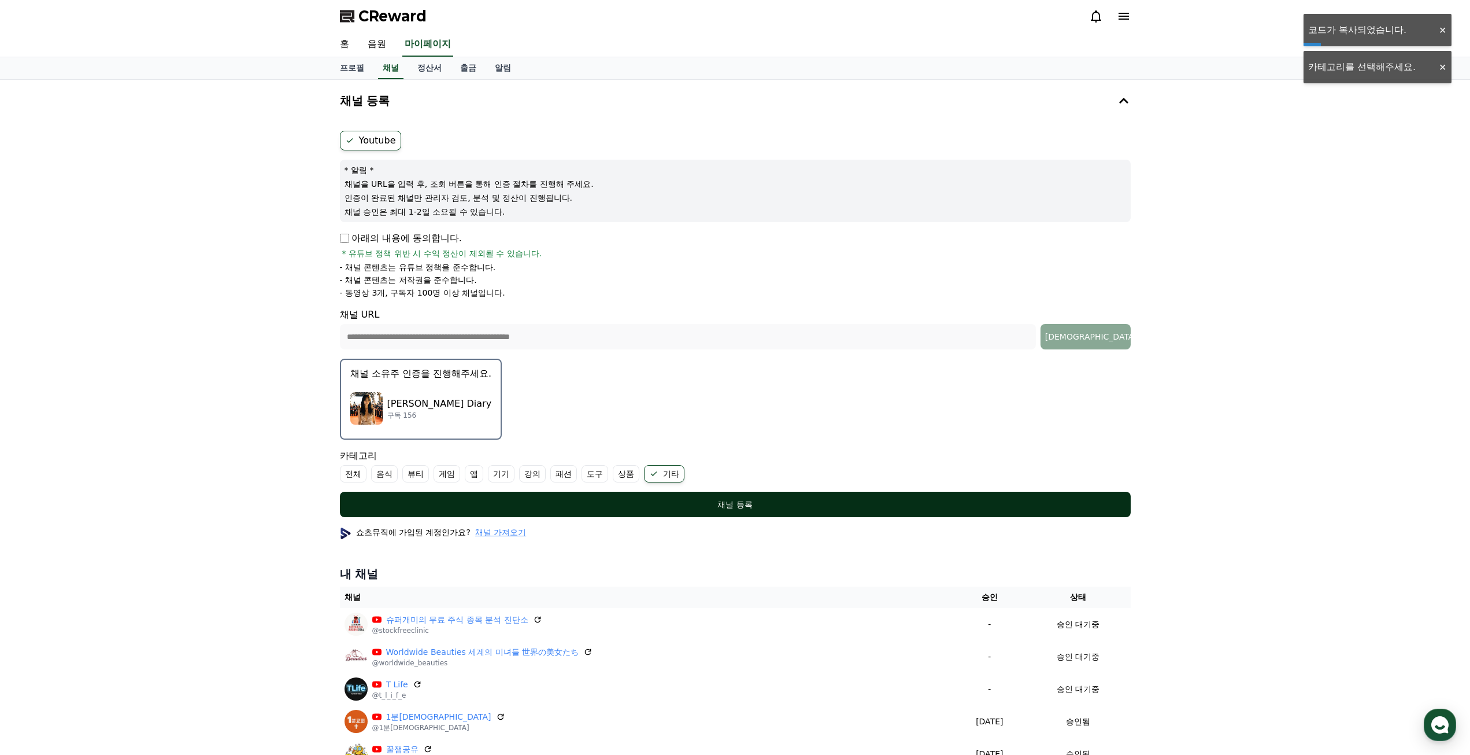
click at [674, 499] on div "채널 등록" at bounding box center [735, 504] width 745 height 12
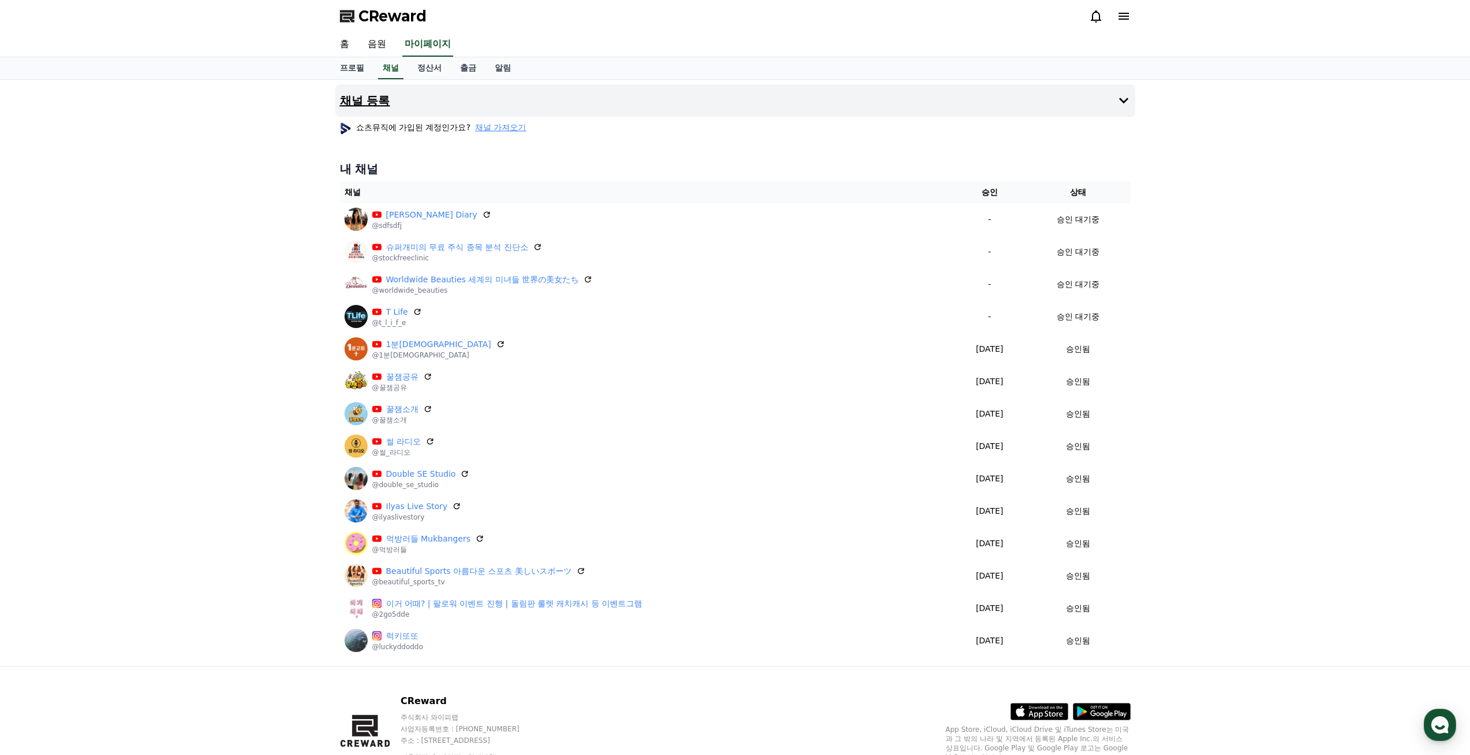
click at [509, 116] on button "채널 등록" at bounding box center [735, 100] width 800 height 32
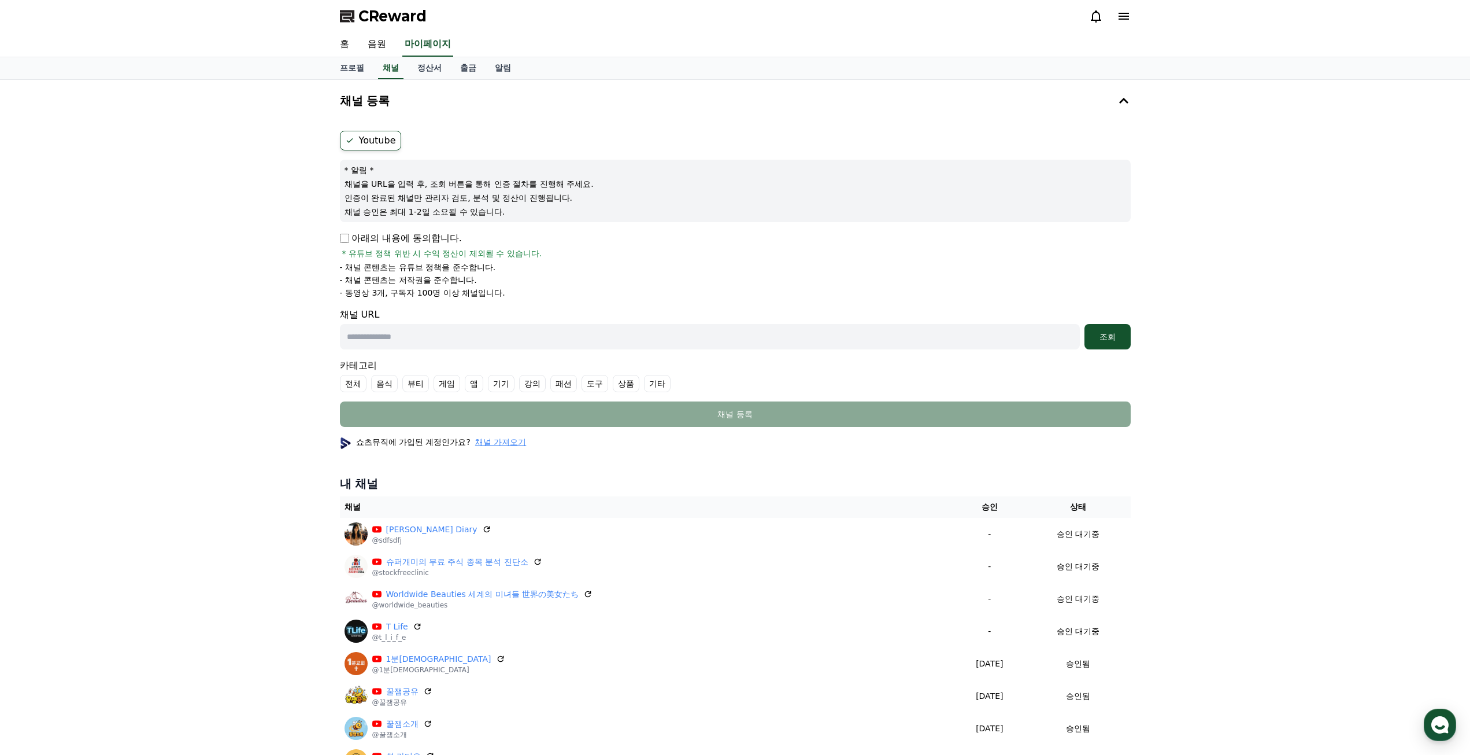
click at [408, 335] on input "text" at bounding box center [710, 336] width 740 height 25
paste input "**********"
type input "**********"
click at [1106, 345] on button "조회" at bounding box center [1108, 336] width 46 height 25
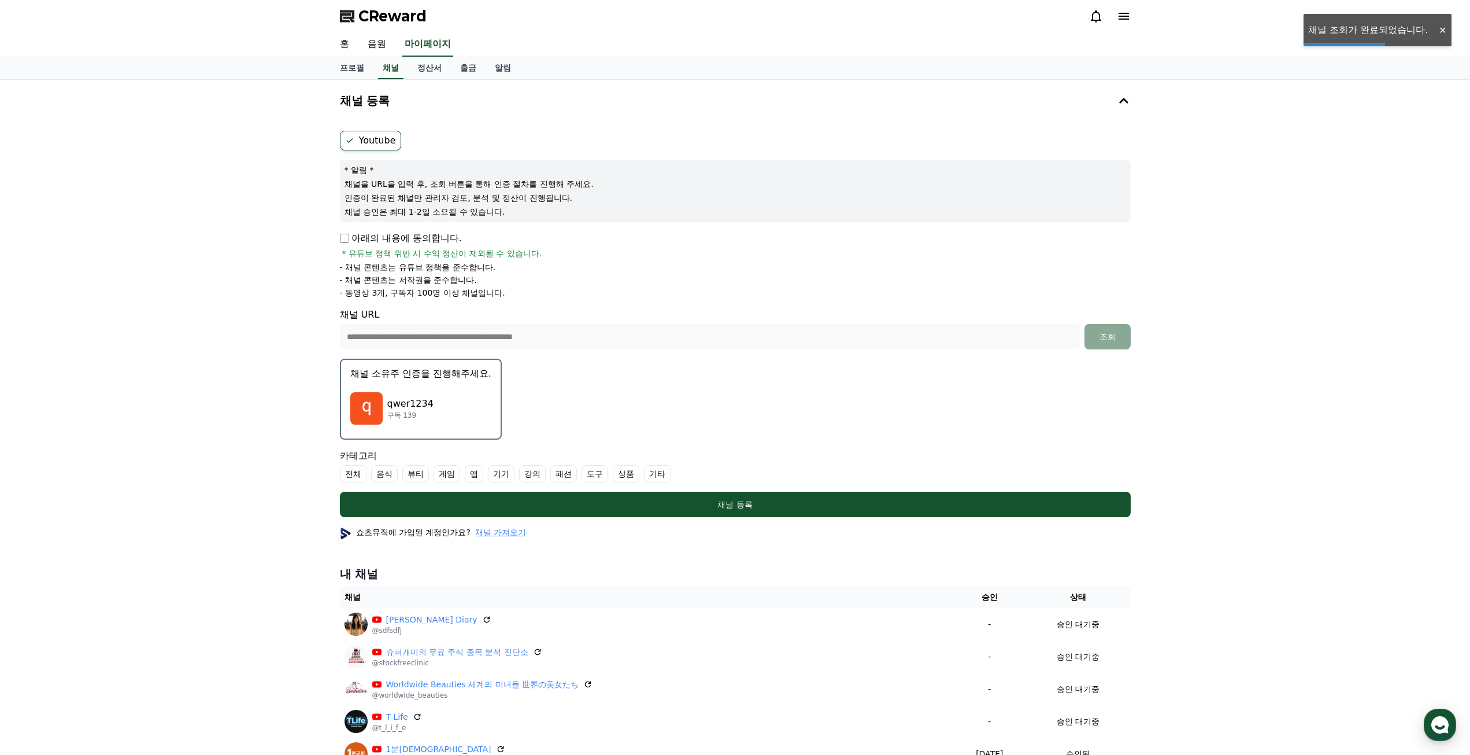
click at [478, 404] on div "qwer1234 구독 139" at bounding box center [420, 408] width 141 height 46
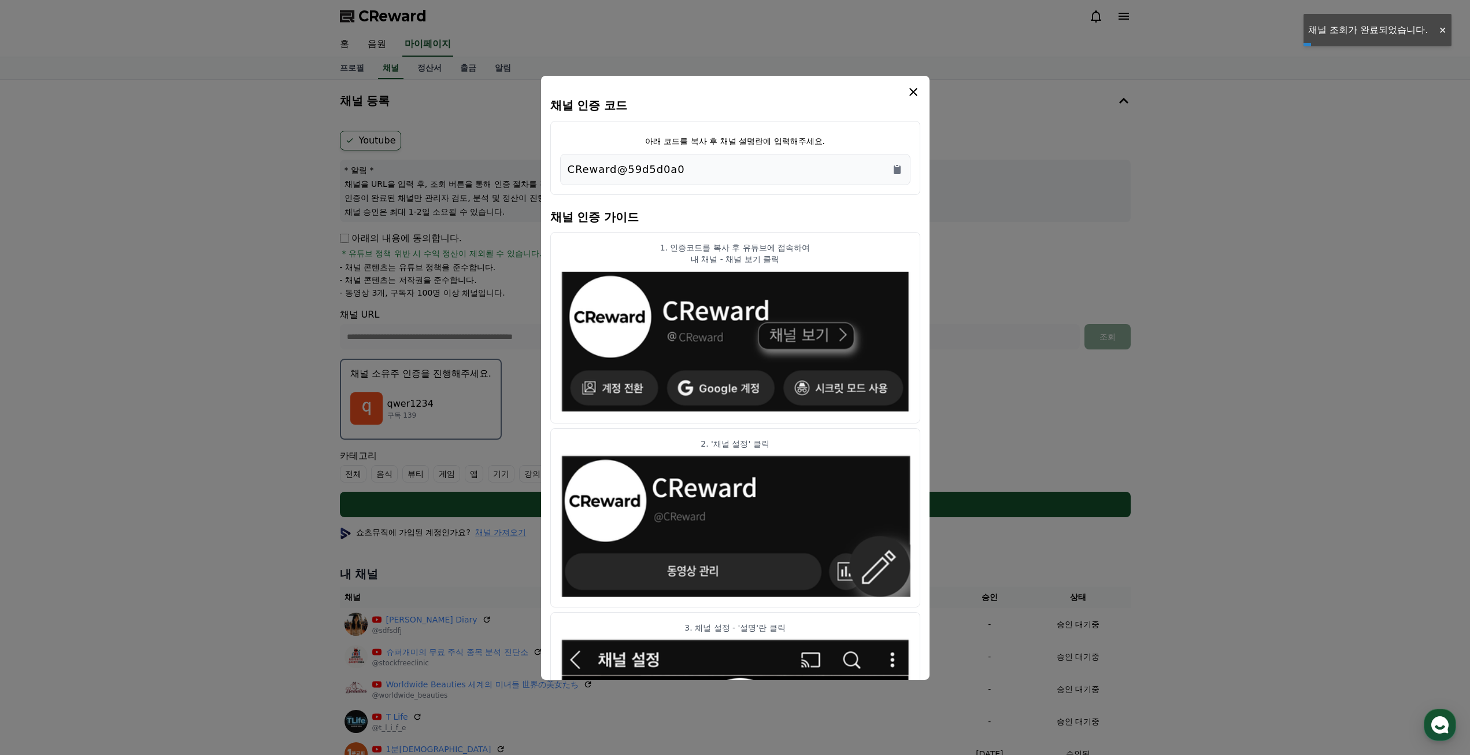
click at [905, 171] on div "CReward@59d5d0a0" at bounding box center [735, 169] width 350 height 31
click at [895, 173] on icon "Copy to clipboard" at bounding box center [897, 169] width 7 height 9
click at [915, 92] on icon "modal" at bounding box center [914, 92] width 14 height 14
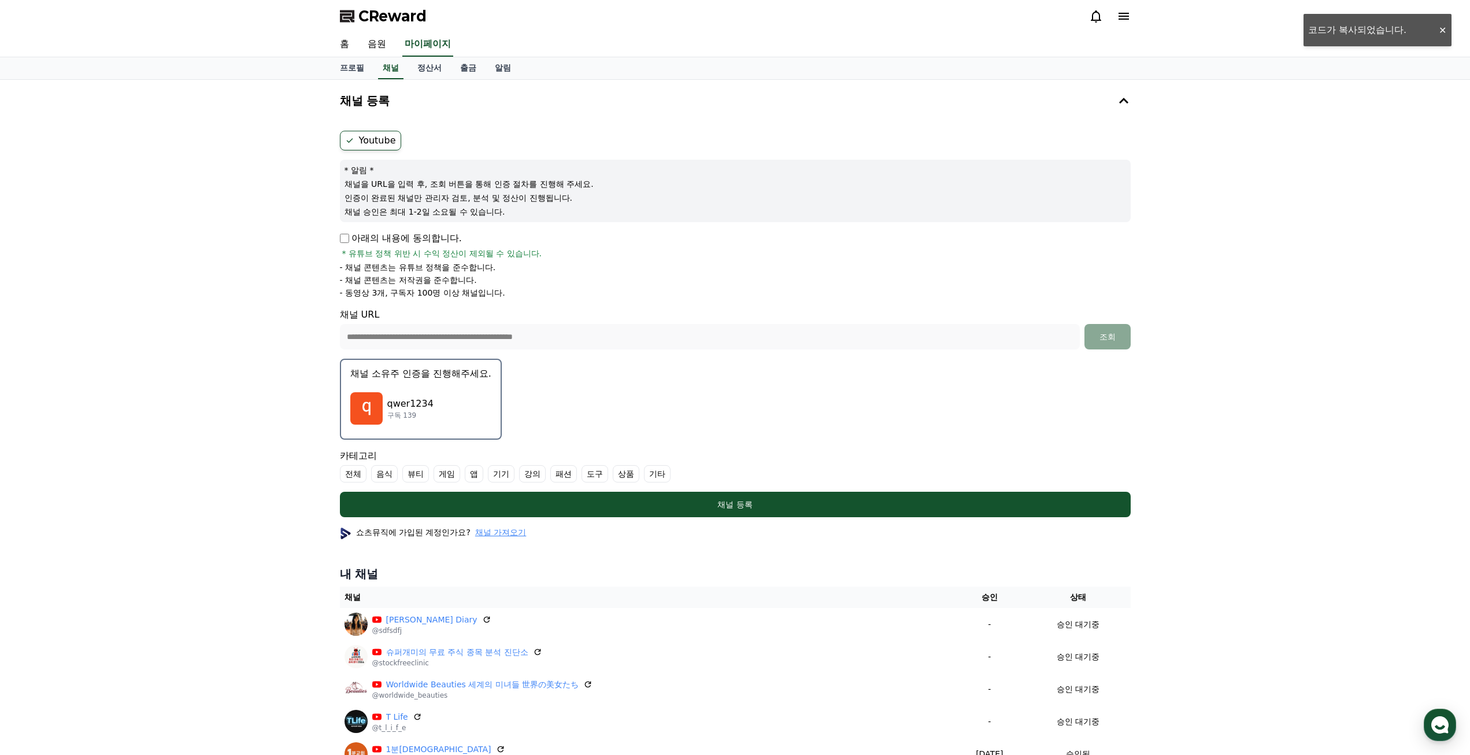
click at [665, 473] on label "기타" at bounding box center [657, 473] width 27 height 17
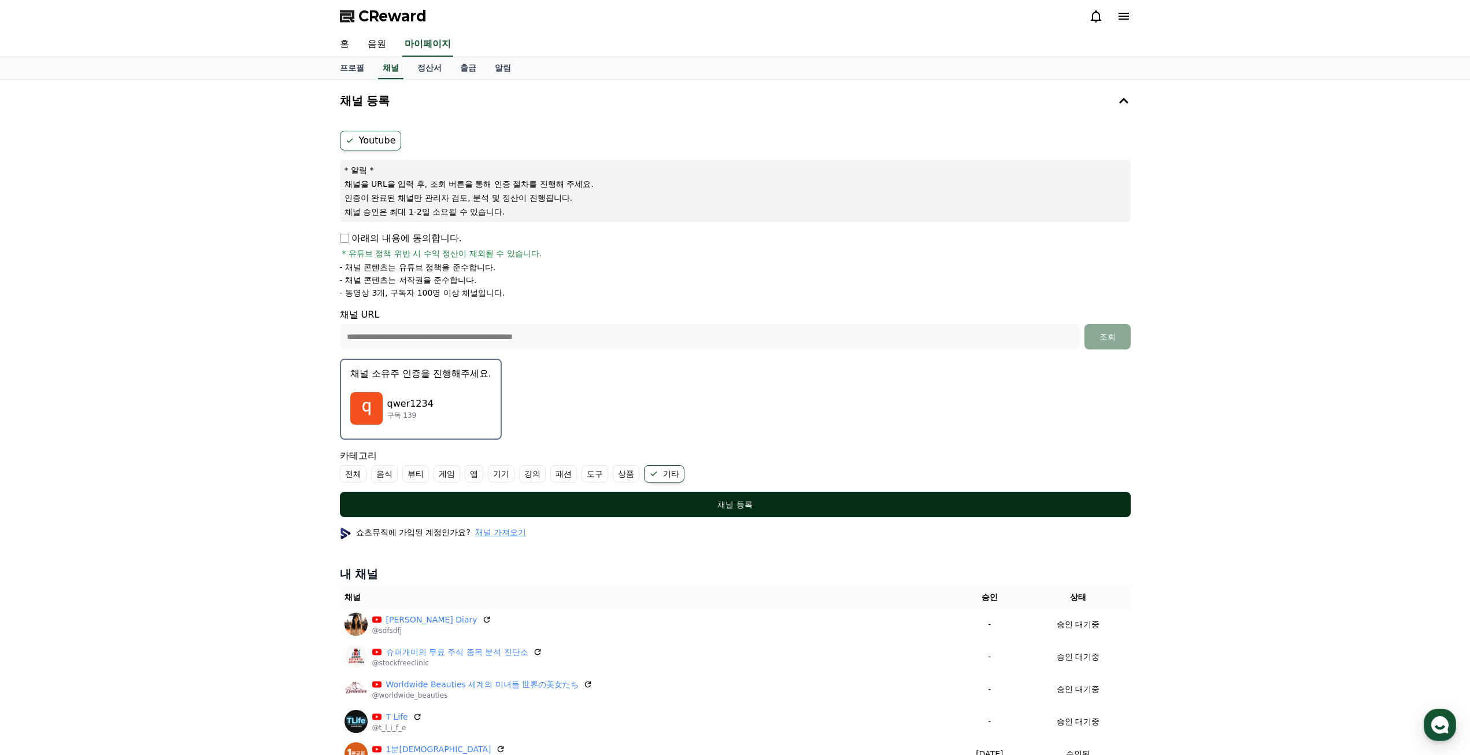
click at [686, 514] on button "채널 등록" at bounding box center [735, 504] width 791 height 25
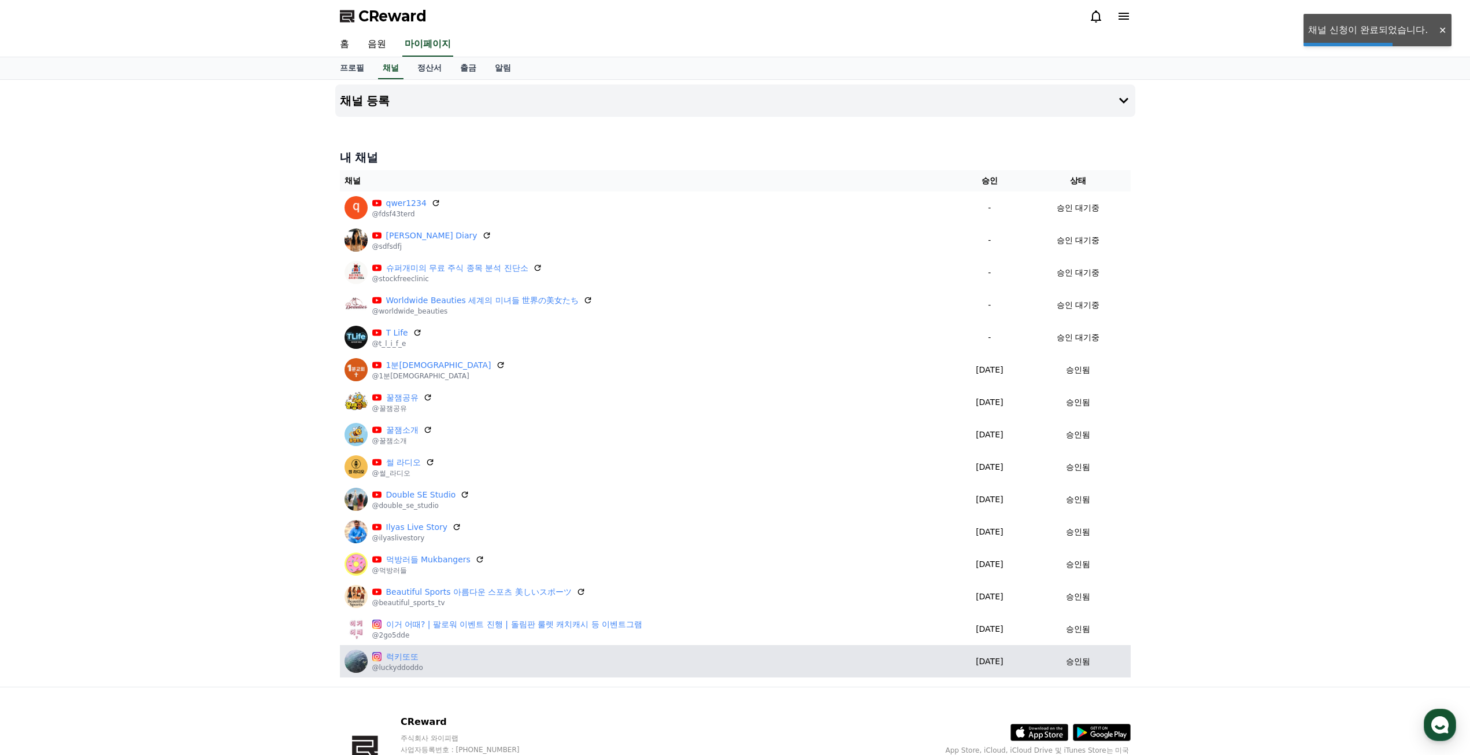
click at [539, 673] on td "럭키또또 @luckyddoddo" at bounding box center [647, 661] width 614 height 32
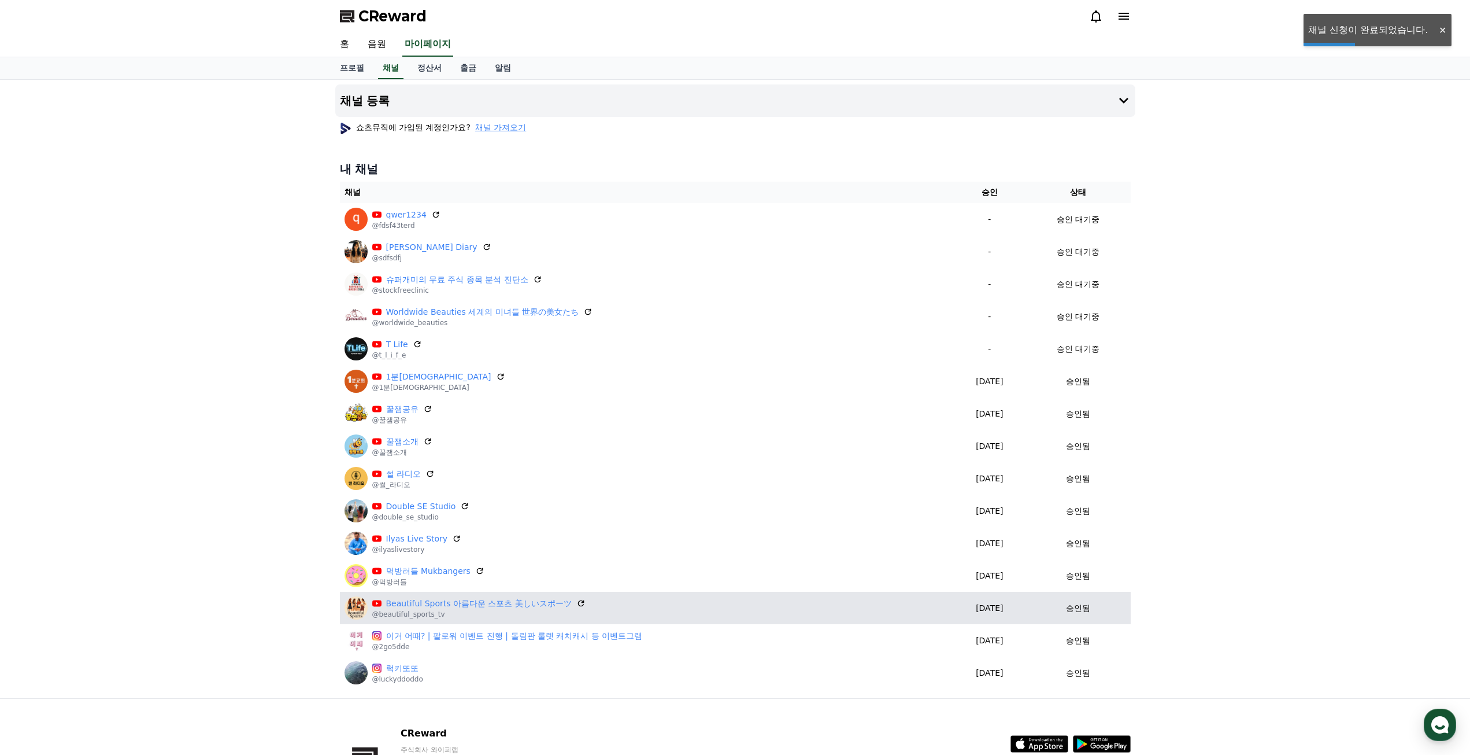
drag, startPoint x: 686, startPoint y: 595, endPoint x: 686, endPoint y: 615, distance: 20.2
click at [689, 597] on td "Beautiful Sports 아름다운 스포츠 美しいスポーツ @beautiful_sports_tv" at bounding box center [647, 608] width 614 height 32
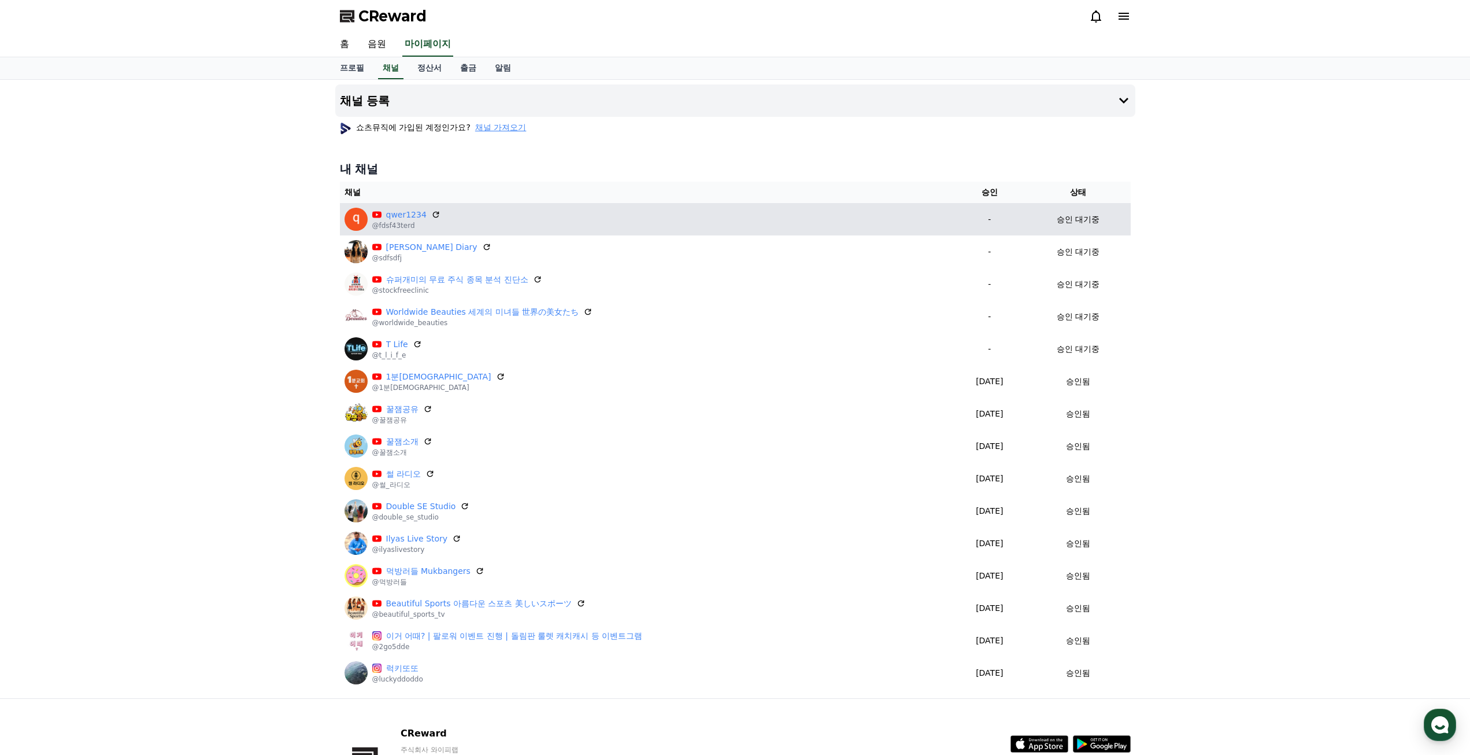
drag, startPoint x: 719, startPoint y: 595, endPoint x: 395, endPoint y: 206, distance: 506.6
click at [395, 206] on table "채널 승인 상태 qwer1234 @fdsf43terd - 승인 대기중 Sena's Diary @sdfsdfj - 승인 대기중 슈퍼개미의 무료 …" at bounding box center [735, 435] width 791 height 507
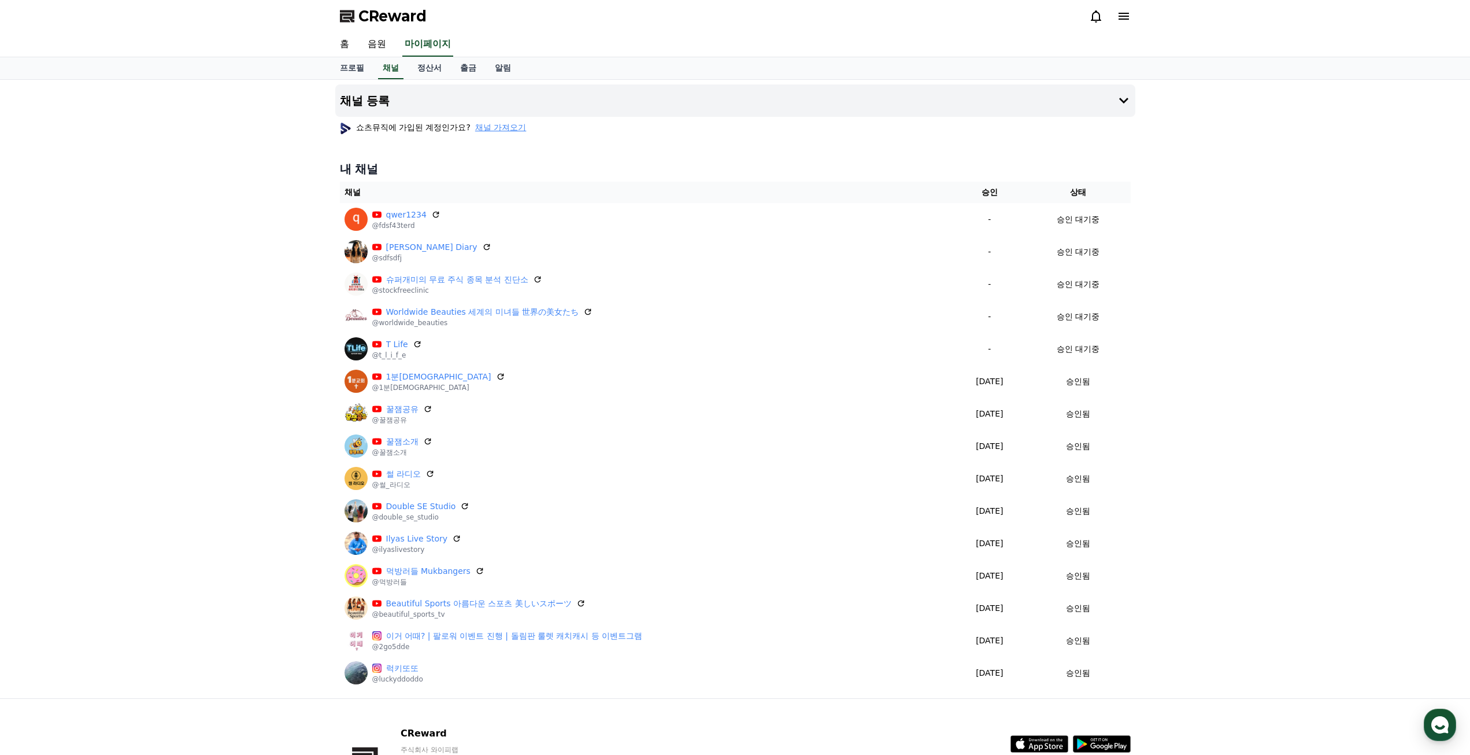
click at [158, 263] on div "채널 등록 쇼츠뮤직에 가입된 계정인가요? 채널 가져오기 내 채널 채널 승인 상태 qwer1234 @fdsf43terd - 승인 대기중 Sena…" at bounding box center [735, 389] width 1470 height 618
click at [372, 94] on h4 "채널 등록" at bounding box center [365, 100] width 50 height 13
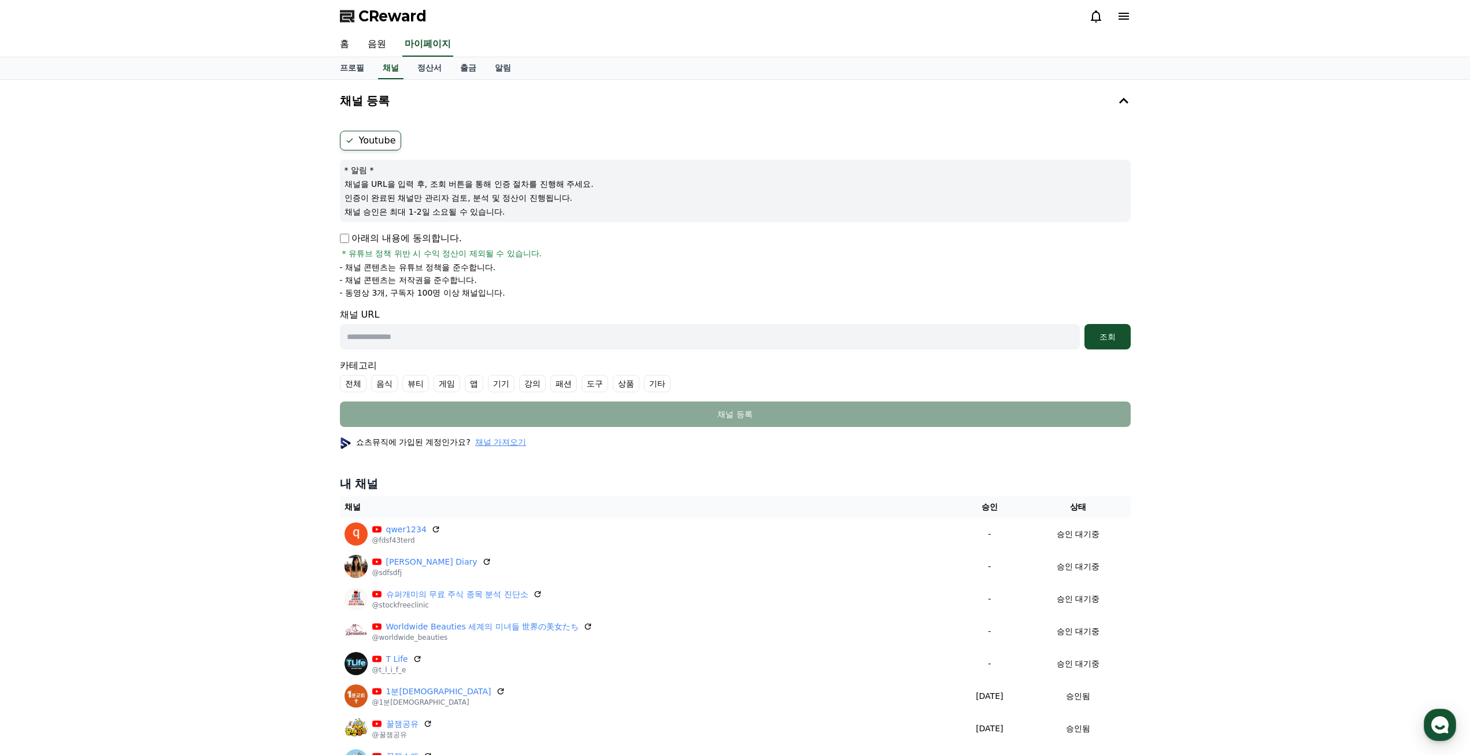
click at [333, 240] on div "채널 등록 Youtube * 알림 * 채널을 URL을 입력 후, 조회 버튼을 통해 인증 절차를 진행해 주세요. 인증이 완료된 채널만 관리자 검…" at bounding box center [736, 546] width 810 height 933
click at [341, 239] on div "Youtube * 알림 * 채널을 URL을 입력 후, 조회 버튼을 통해 인증 절차를 진행해 주세요. 인증이 완료된 채널만 관리자 검토, 분석 …" at bounding box center [735, 278] width 800 height 305
click at [402, 345] on input "text" at bounding box center [710, 336] width 740 height 25
paste input "**********"
type input "**********"
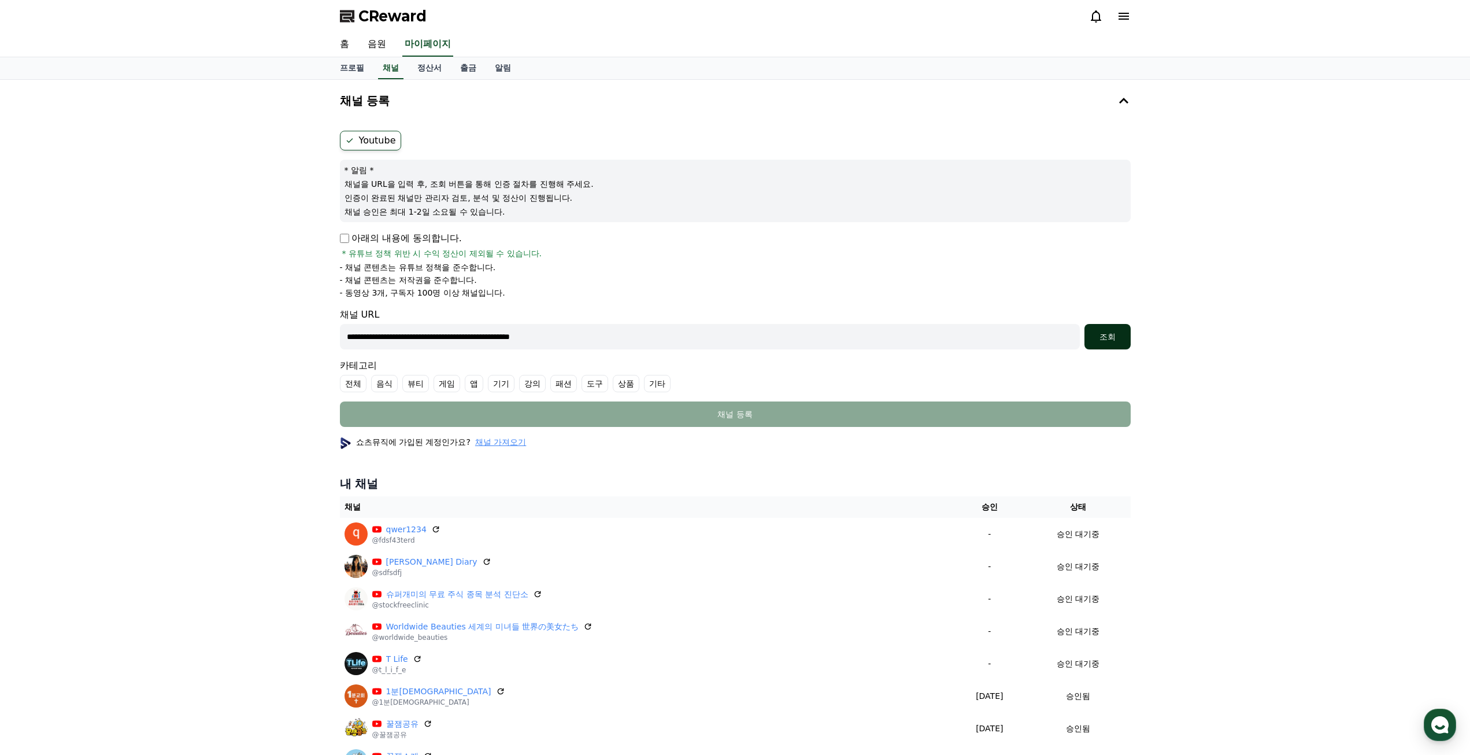
click at [1090, 343] on button "조회" at bounding box center [1108, 336] width 46 height 25
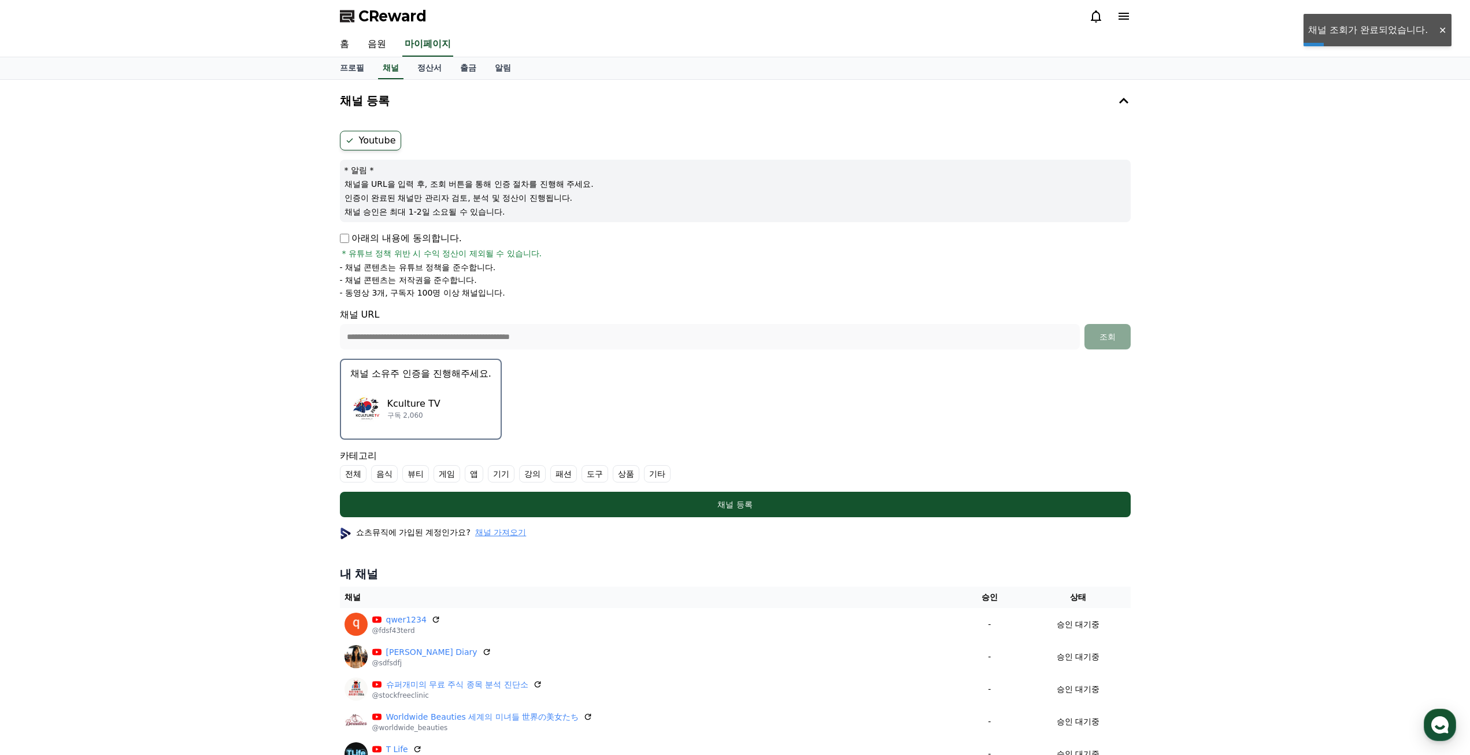
click at [654, 473] on label "기타" at bounding box center [657, 473] width 27 height 17
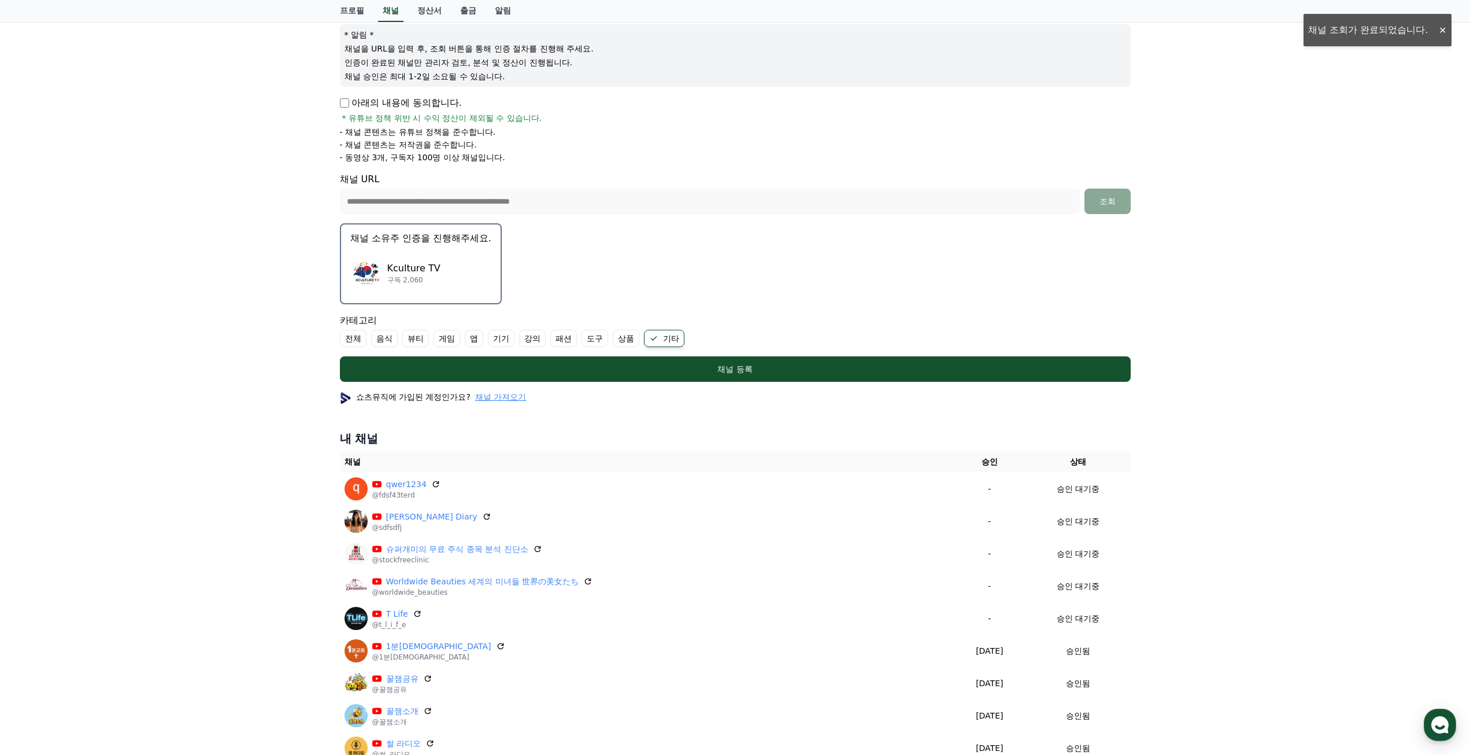
scroll to position [173, 0]
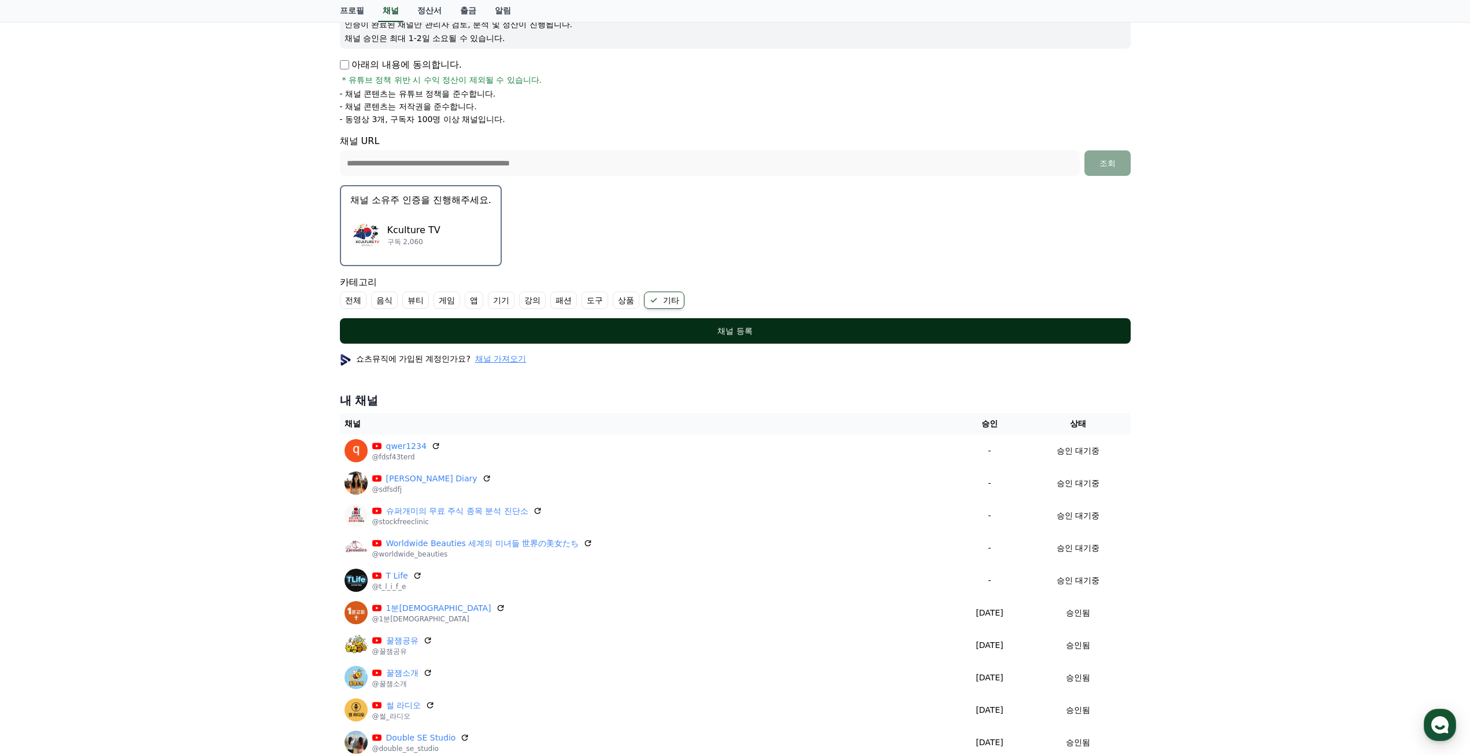
click at [740, 330] on div "채널 등록" at bounding box center [735, 331] width 745 height 12
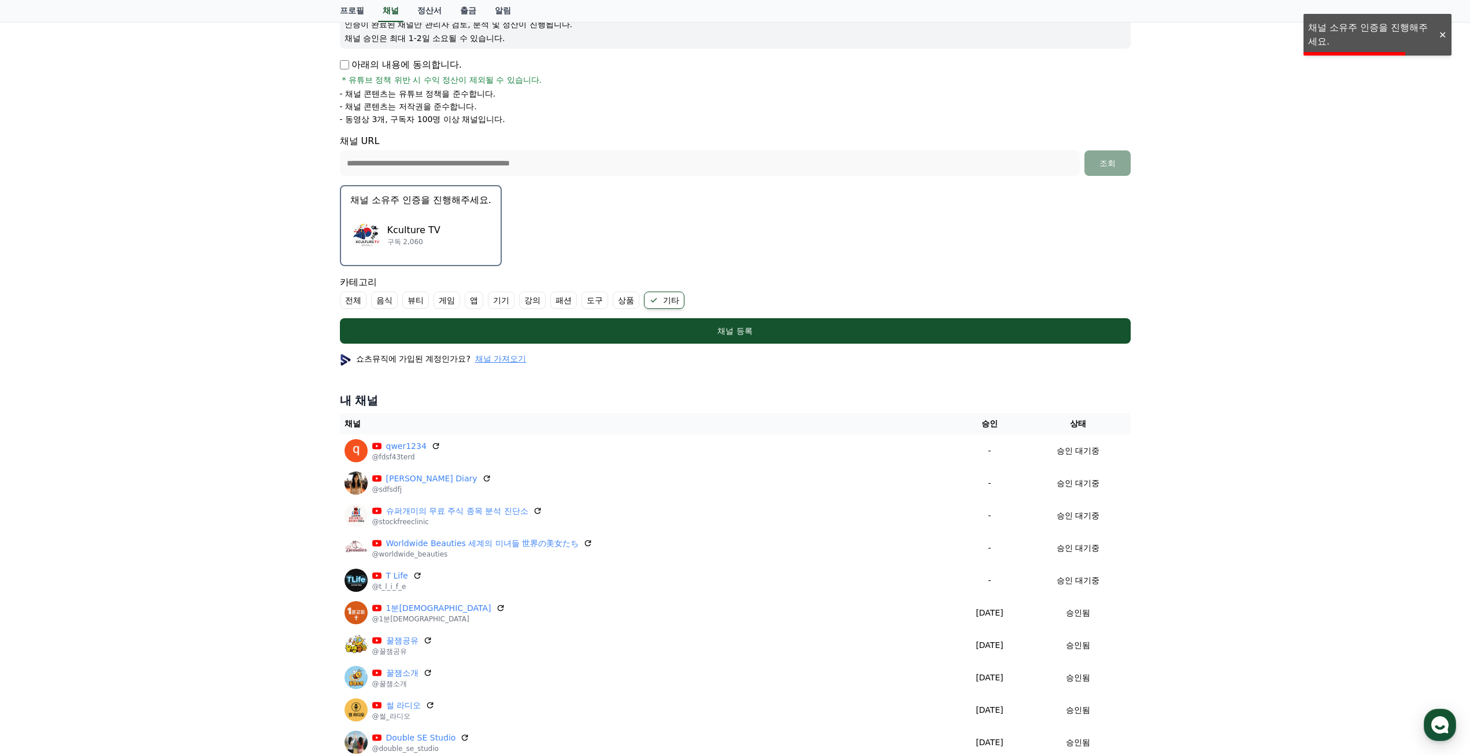
click at [478, 234] on div "Kculture TV 구독 2,060" at bounding box center [420, 235] width 141 height 46
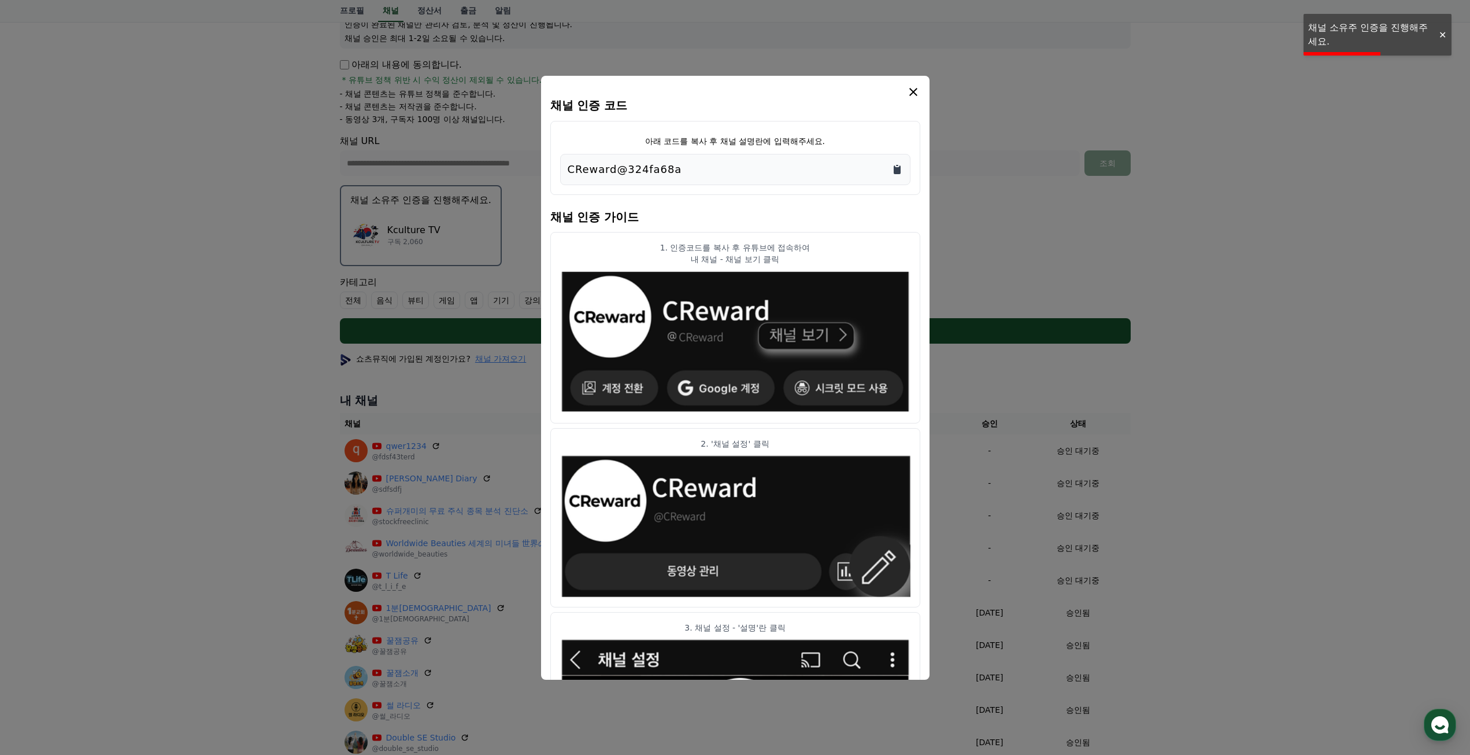
click at [901, 169] on icon "Copy to clipboard" at bounding box center [898, 170] width 12 height 12
click at [915, 95] on icon "modal" at bounding box center [914, 92] width 14 height 14
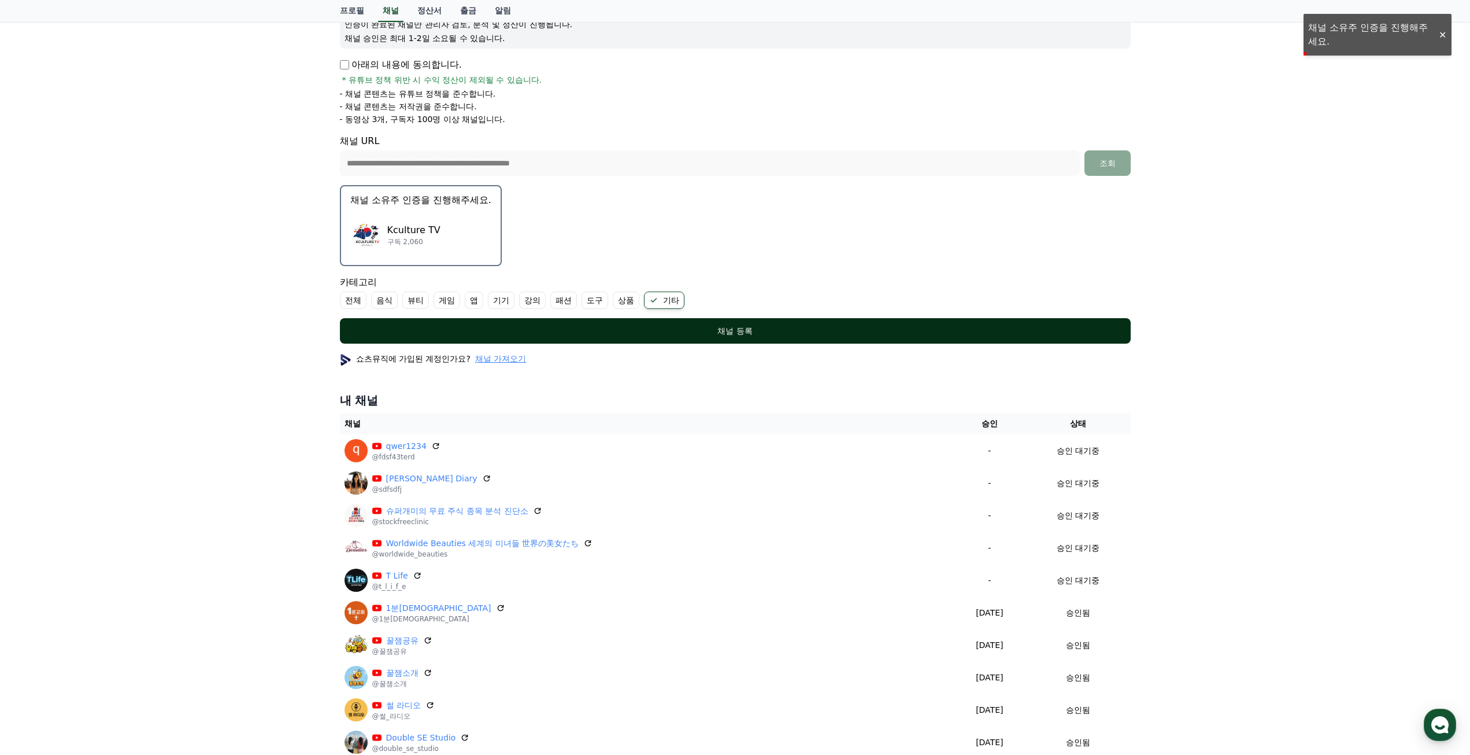
click at [781, 337] on button "채널 등록" at bounding box center [735, 330] width 791 height 25
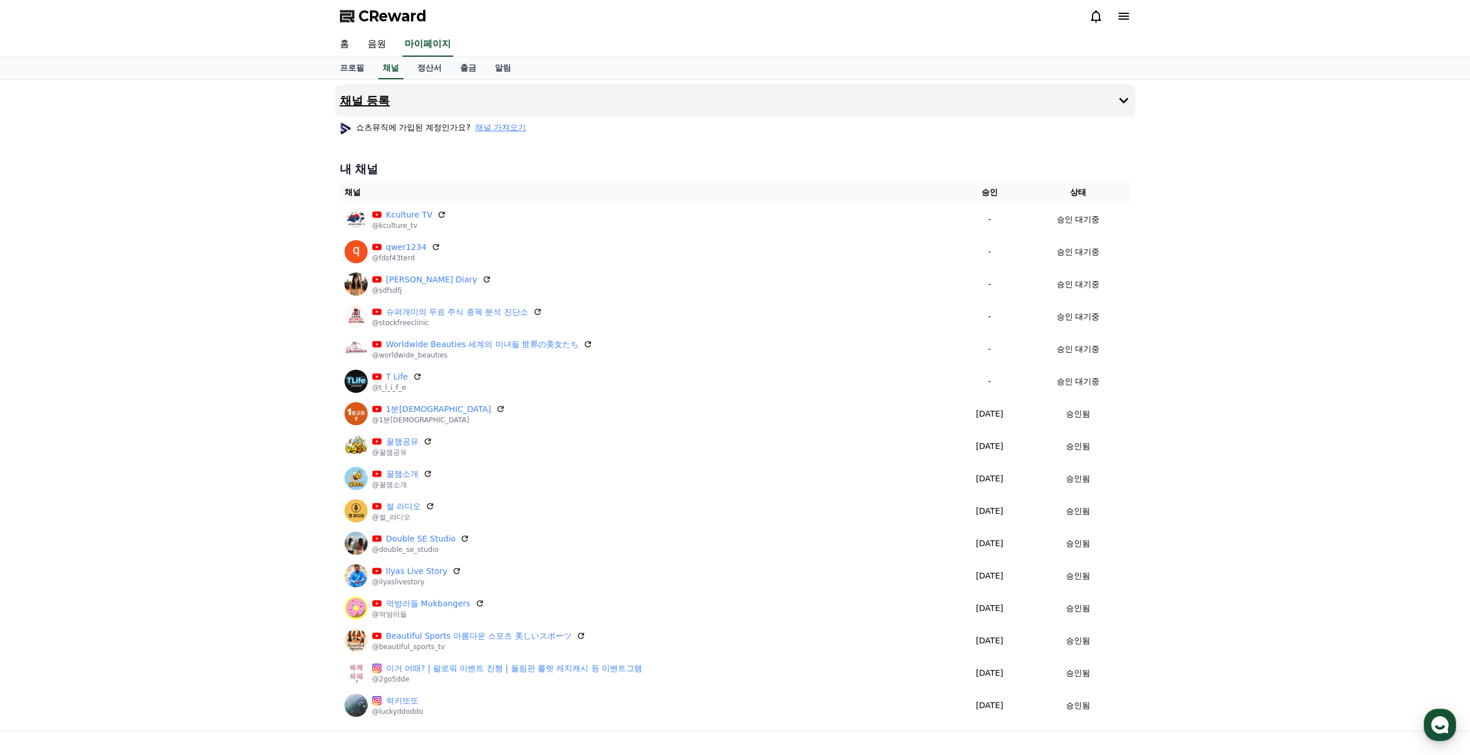
click at [402, 109] on button "채널 등록" at bounding box center [735, 100] width 800 height 32
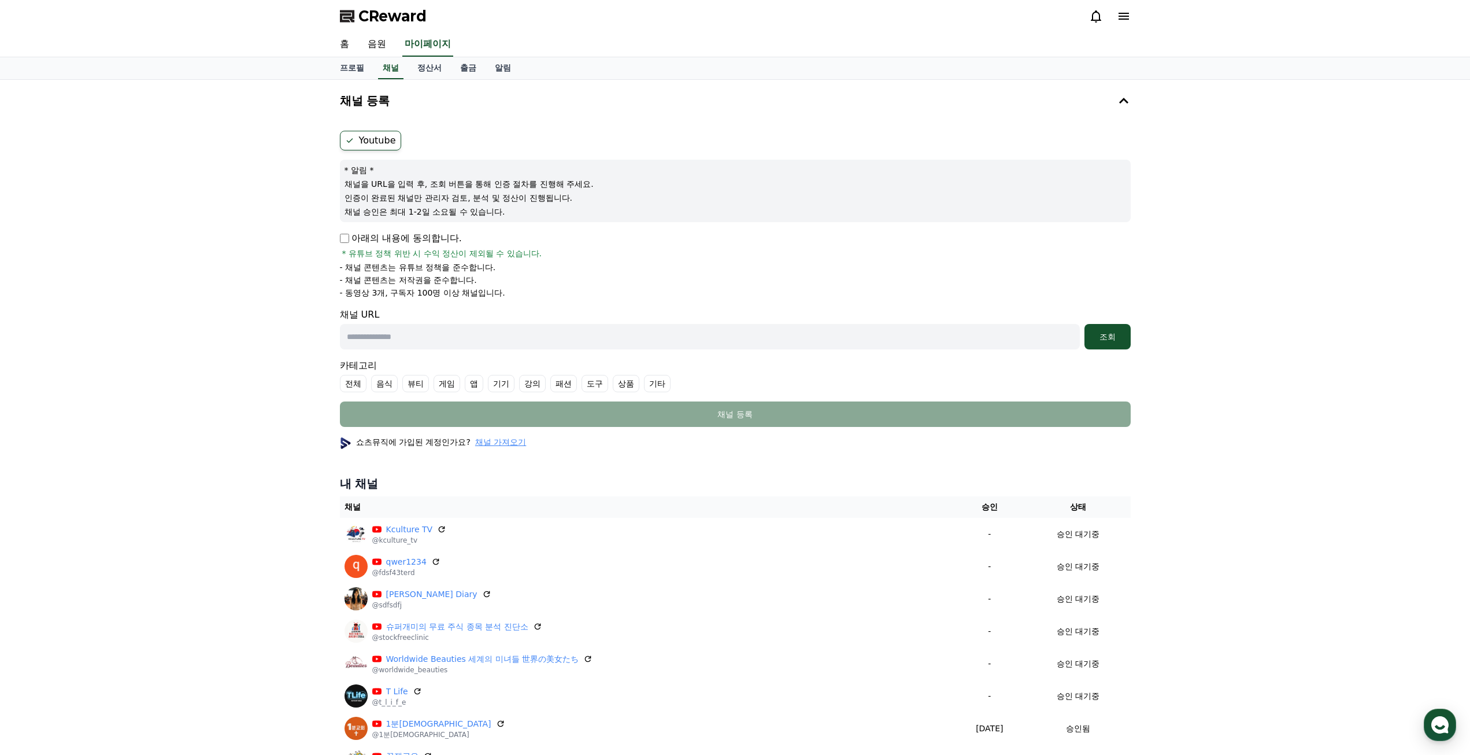
click at [338, 234] on div "Youtube * 알림 * 채널을 URL을 입력 후, 조회 버튼을 통해 인증 절차를 진행해 주세요. 인증이 완료된 채널만 관리자 검토, 분석 …" at bounding box center [735, 278] width 800 height 305
click at [426, 313] on div "채널 URL 조회" at bounding box center [735, 329] width 791 height 42
click at [428, 341] on input "text" at bounding box center [710, 336] width 740 height 25
paste input "**********"
type input "**********"
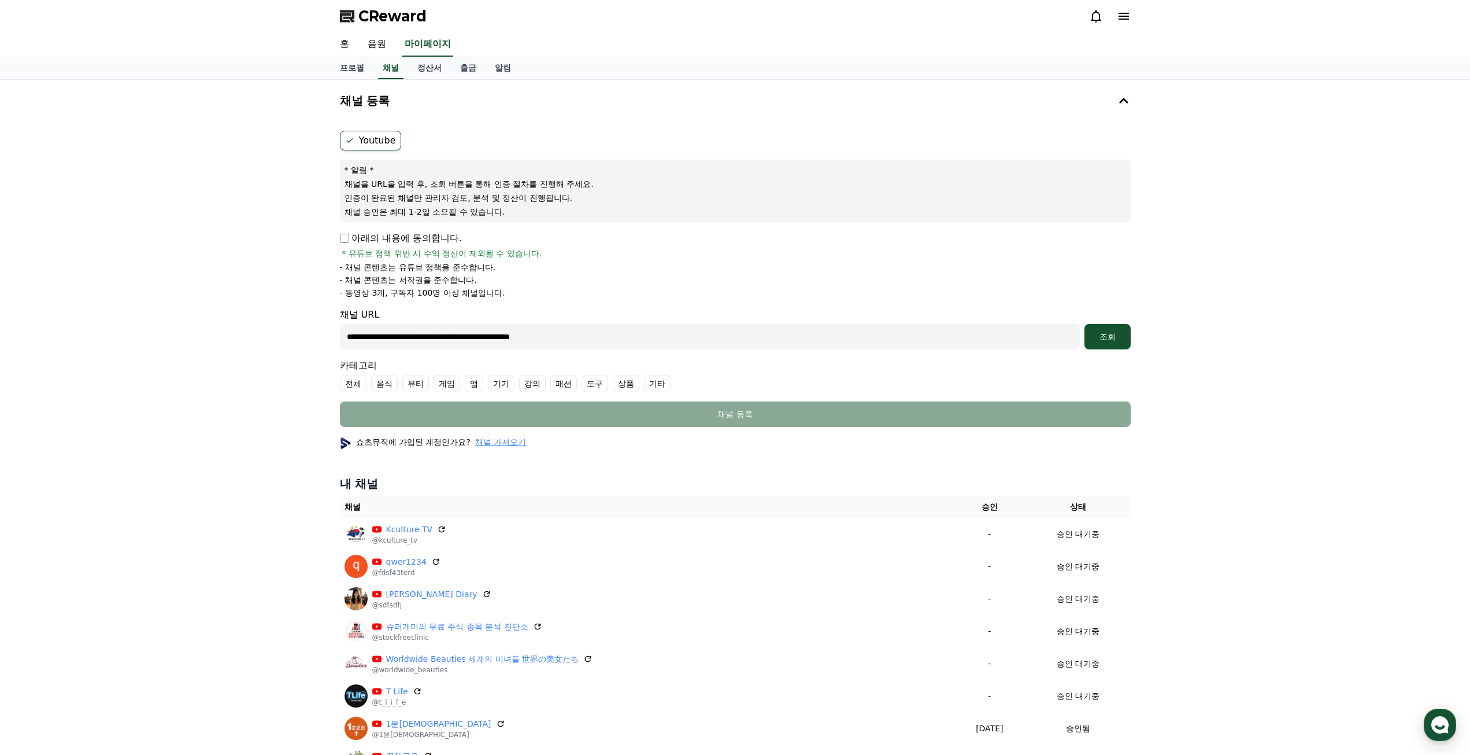
click at [661, 386] on label "기타" at bounding box center [657, 383] width 27 height 17
click at [1094, 350] on form "**********" at bounding box center [735, 279] width 791 height 296
click at [1122, 327] on button "조회" at bounding box center [1108, 336] width 46 height 25
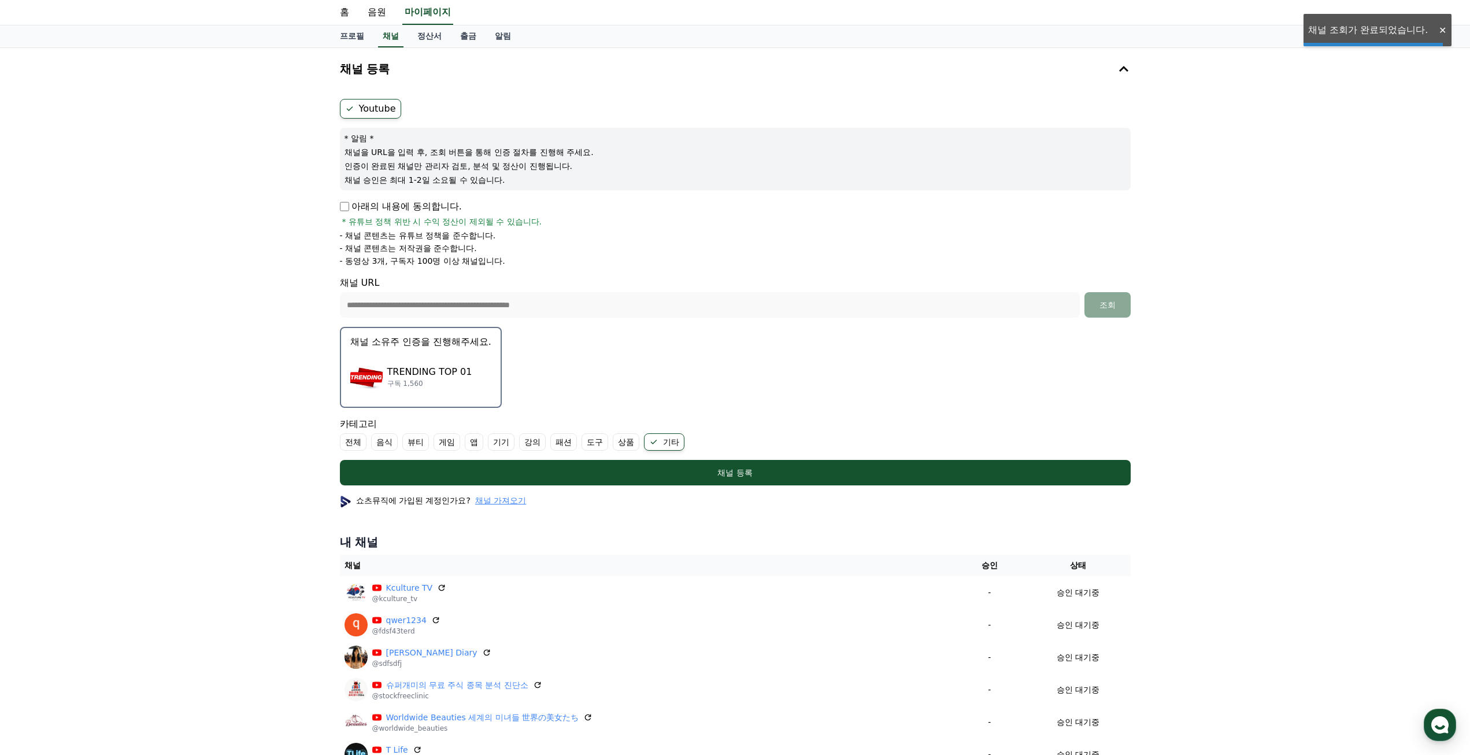
scroll to position [173, 0]
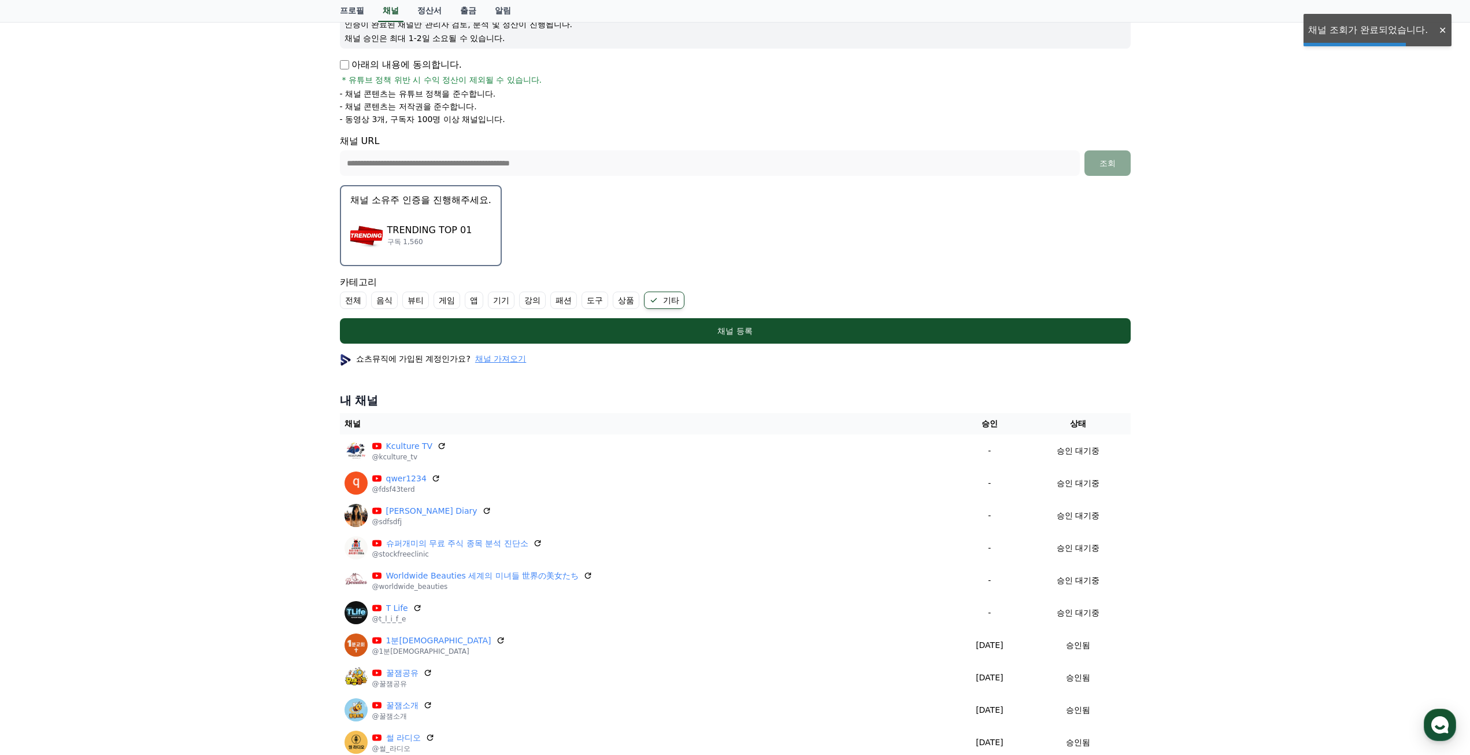
click at [466, 231] on div "TRENDING TOP 01 구독 1,560" at bounding box center [420, 235] width 141 height 46
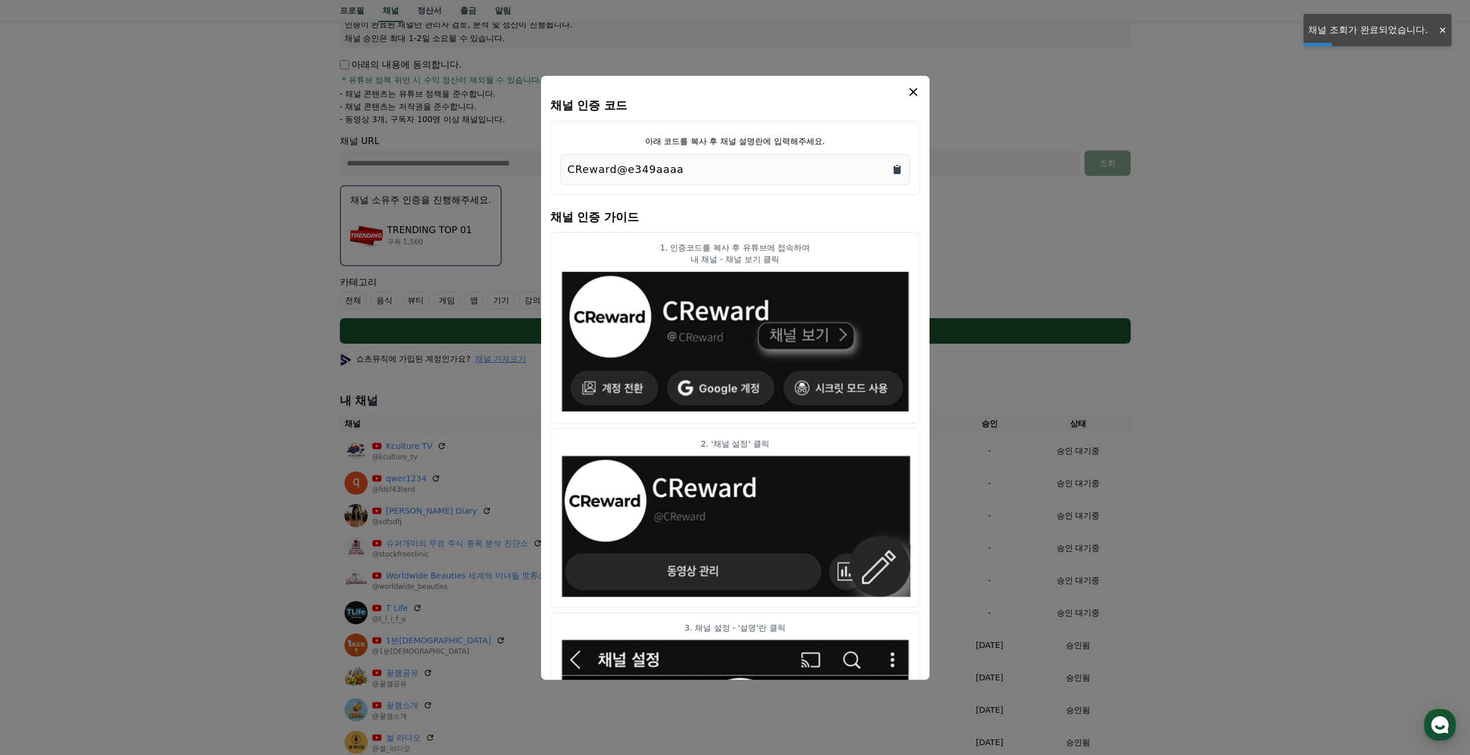
click at [898, 168] on icon "Copy to clipboard" at bounding box center [897, 169] width 7 height 9
click at [911, 96] on icon "modal" at bounding box center [914, 92] width 14 height 14
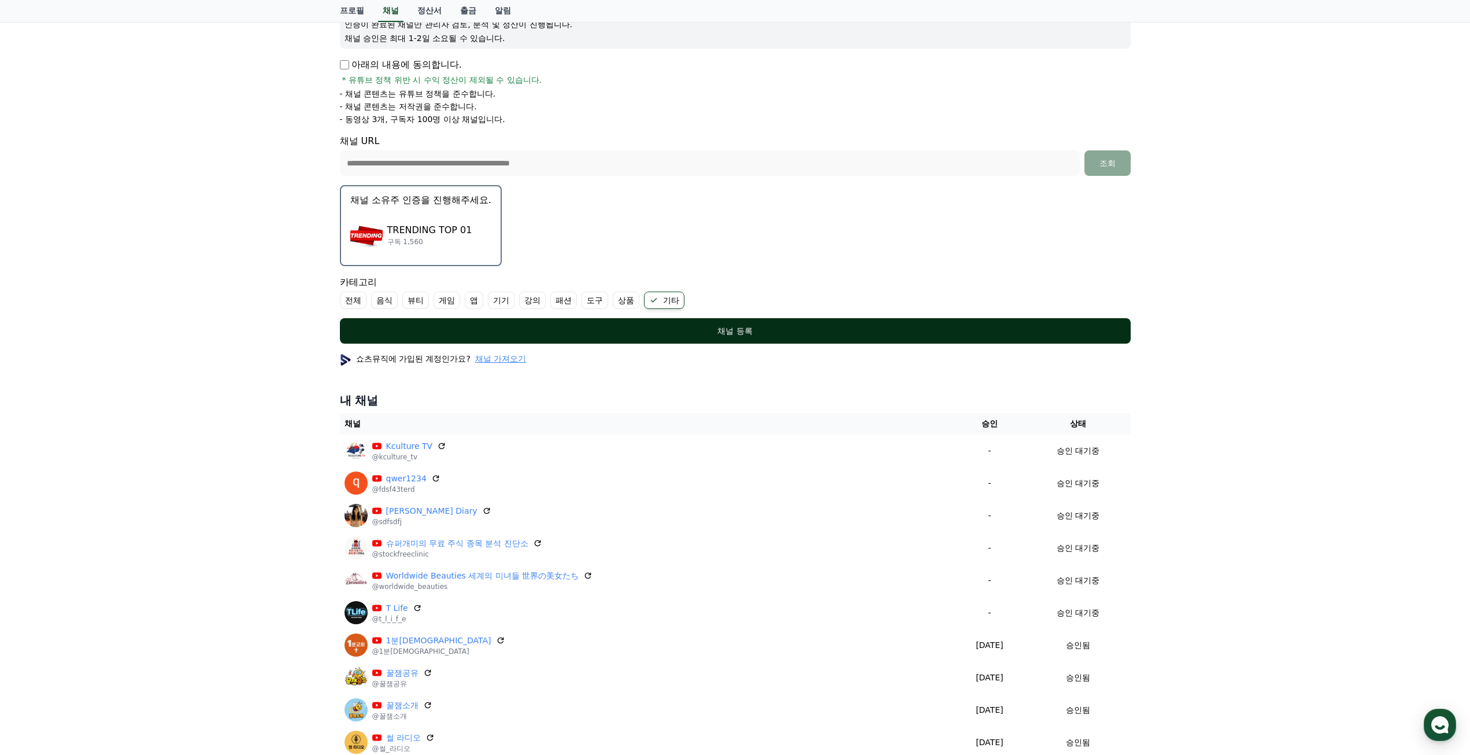
click at [695, 325] on div "채널 등록" at bounding box center [735, 331] width 745 height 12
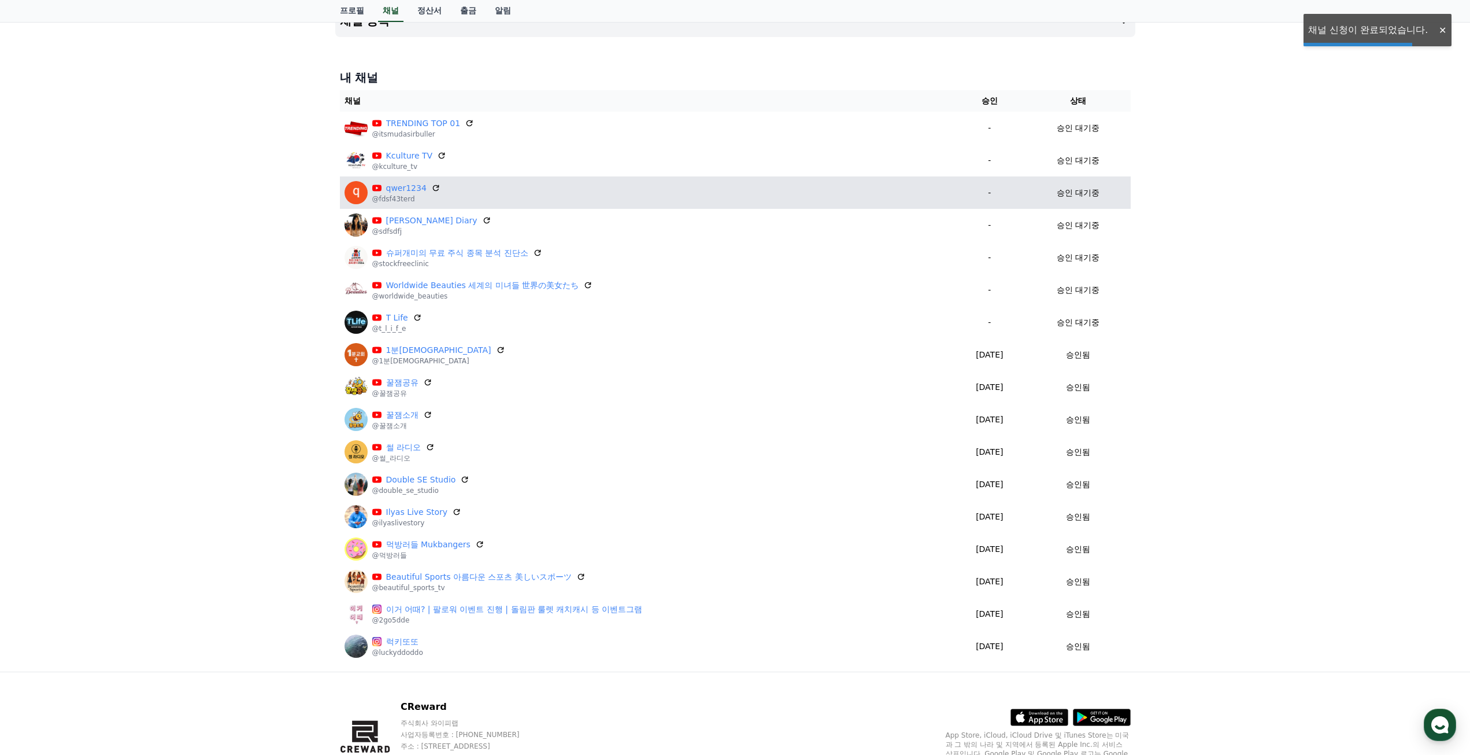
scroll to position [53, 0]
